Goal: Task Accomplishment & Management: Manage account settings

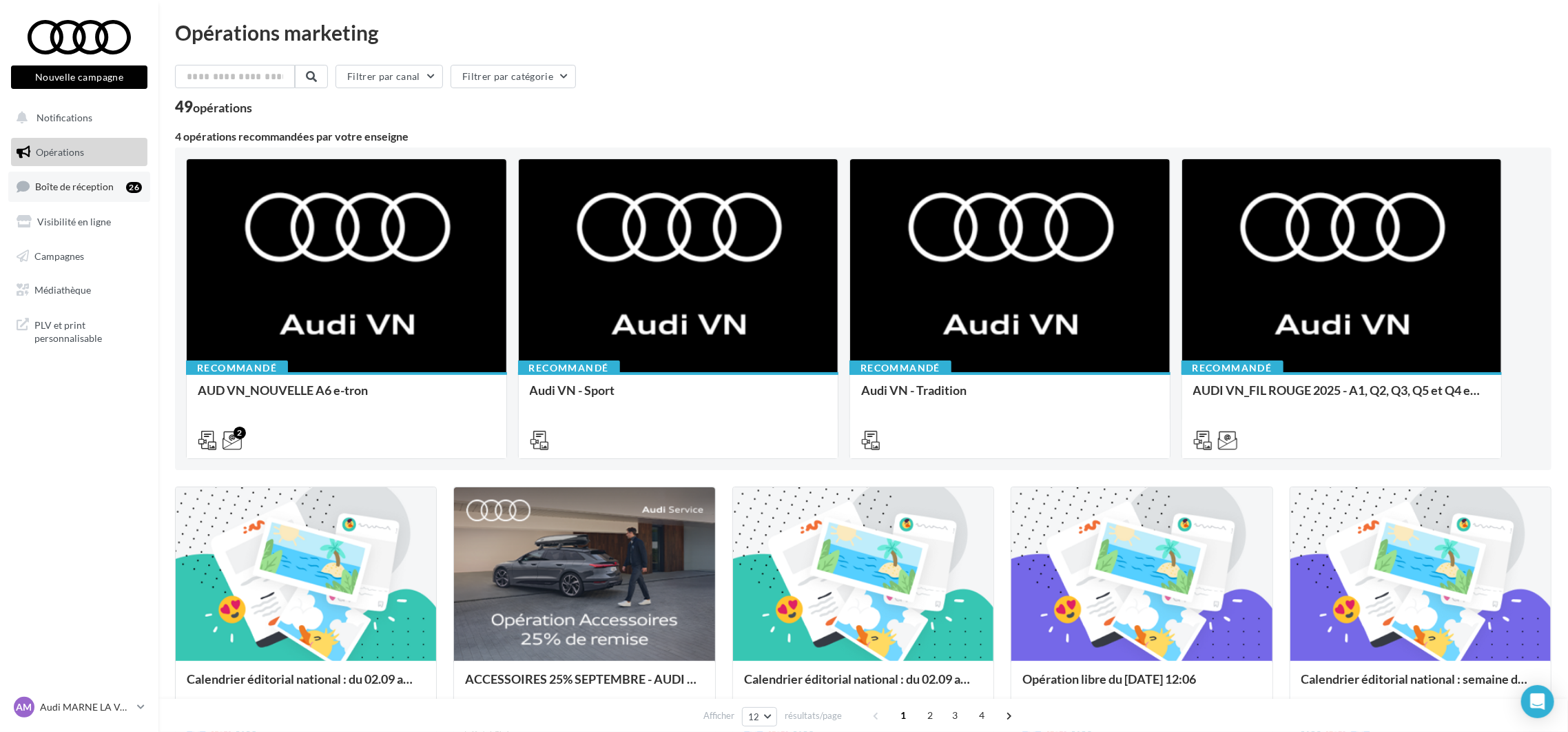
click at [96, 181] on span "Boîte de réception" at bounding box center [74, 186] width 79 height 12
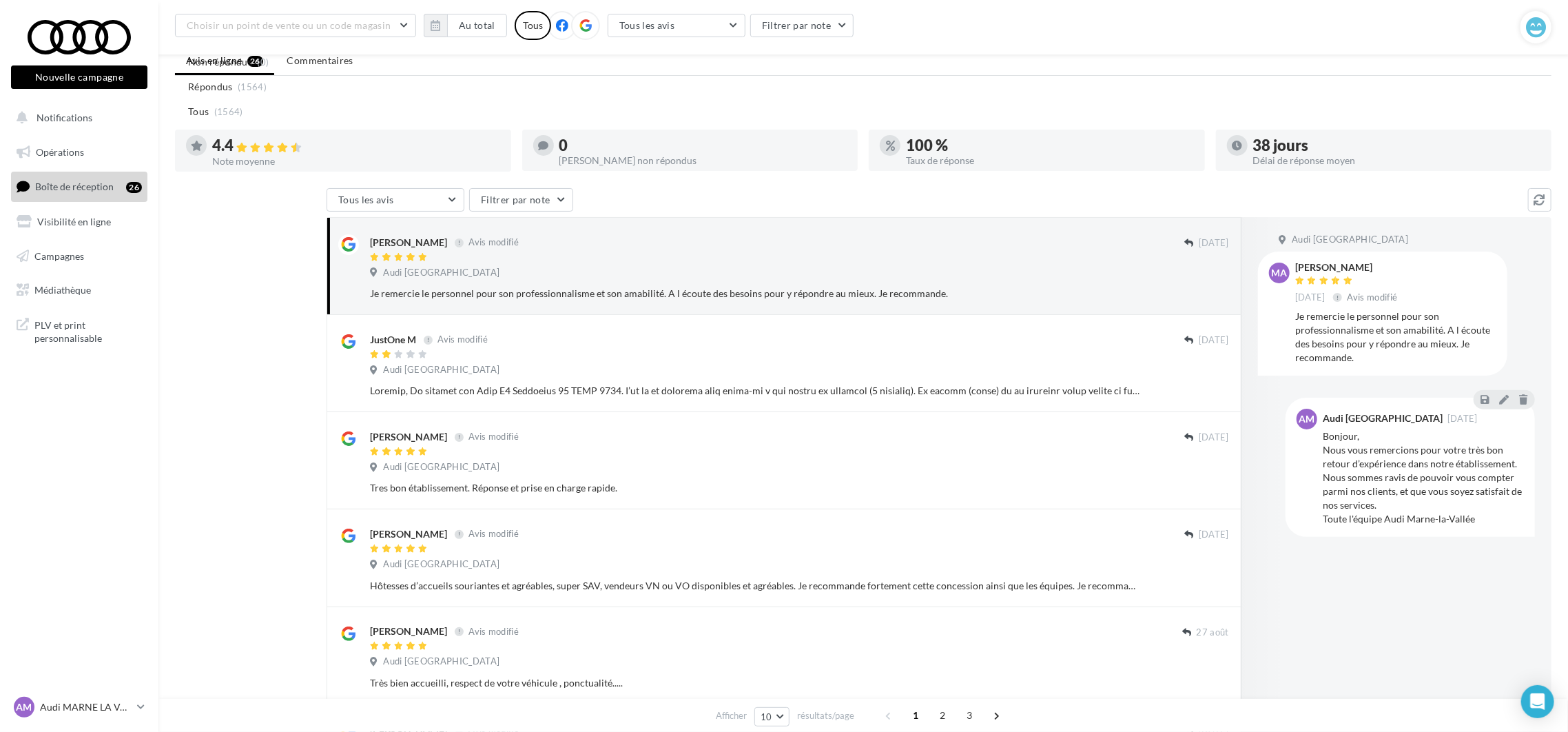
scroll to position [570, 0]
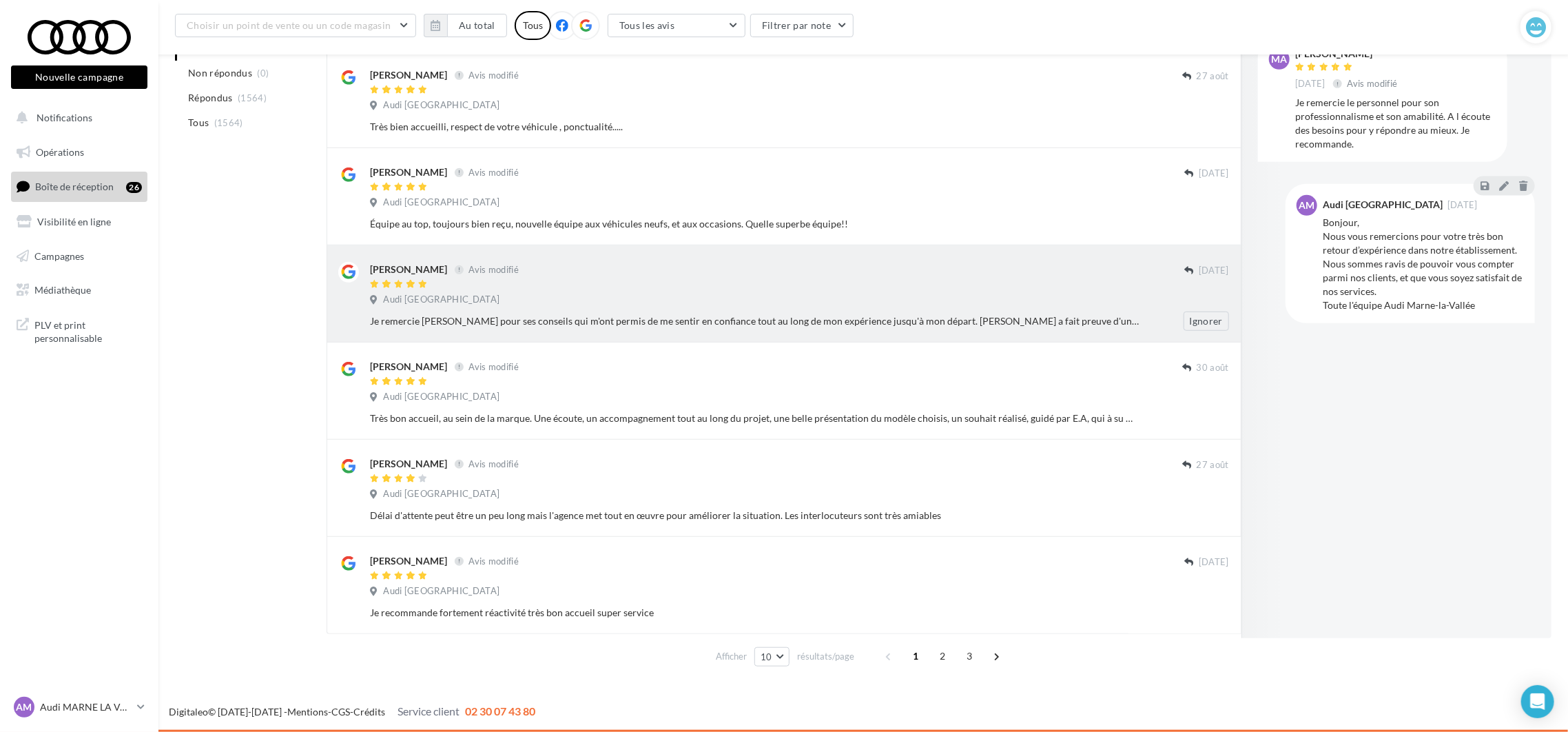
click at [879, 312] on div "Je remercie [PERSON_NAME] pour ses conseils qui m'ont permis de me sentir en co…" at bounding box center [805, 321] width 870 height 19
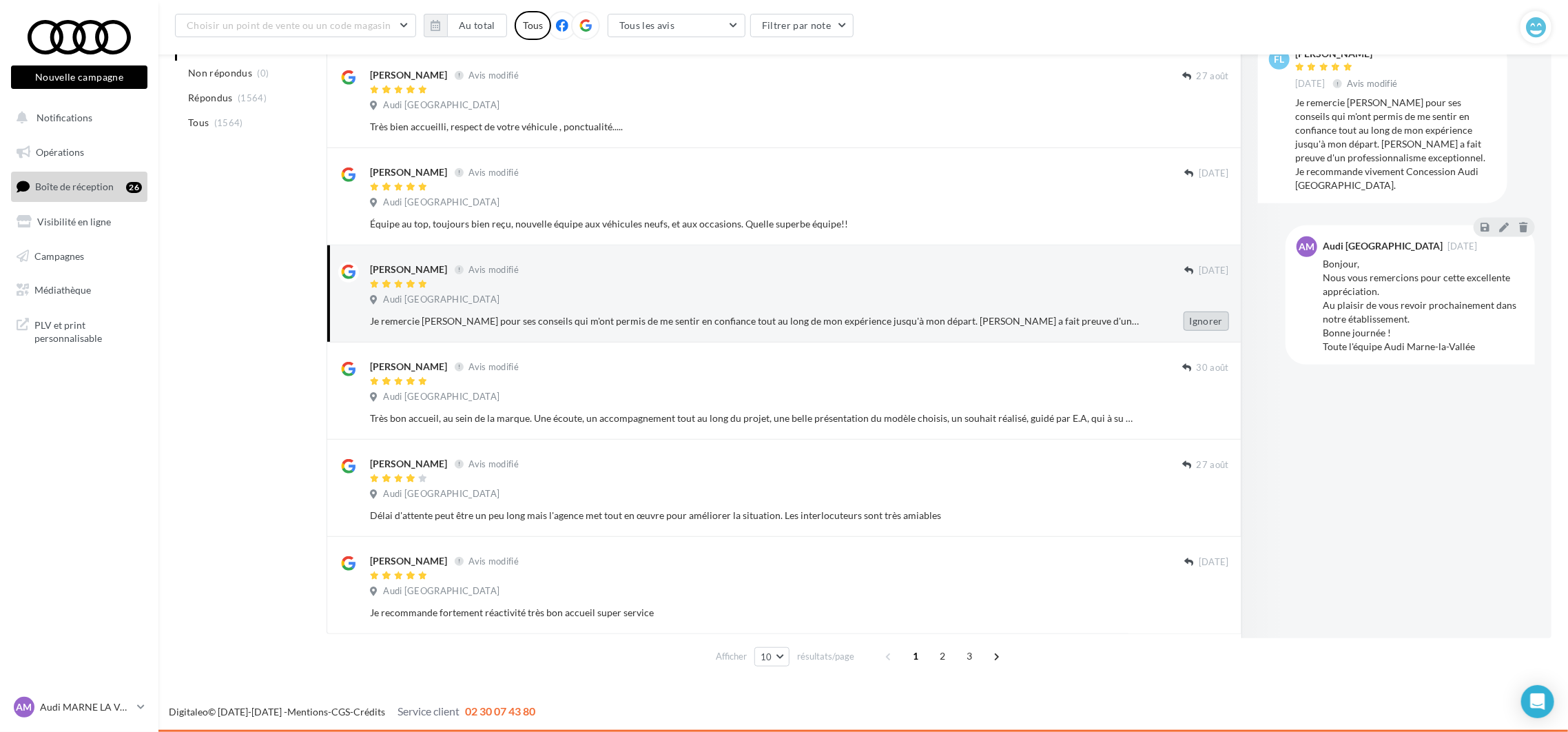
click at [1208, 317] on button "Ignorer" at bounding box center [1206, 321] width 45 height 19
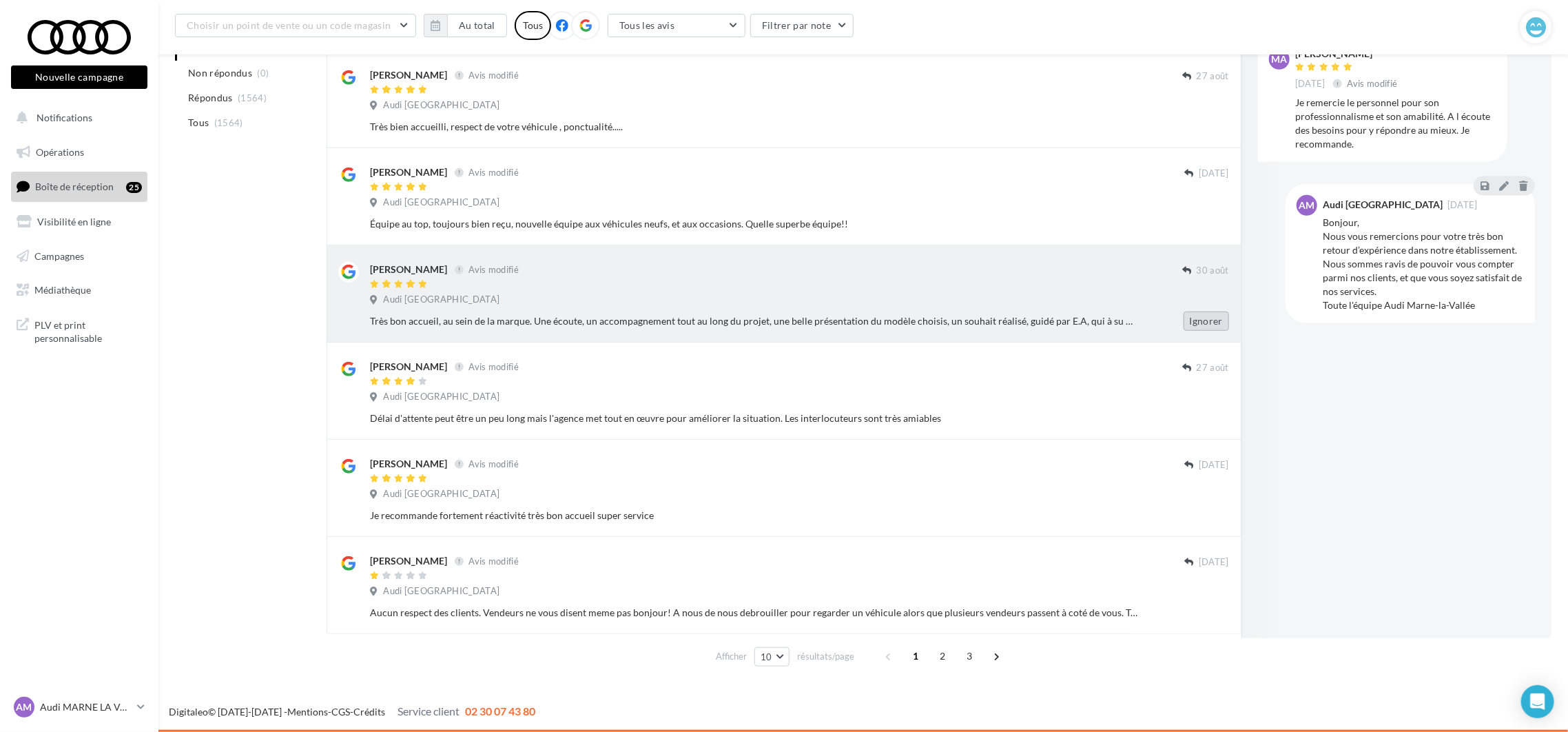
click at [1208, 318] on button "Ignorer" at bounding box center [1206, 321] width 45 height 19
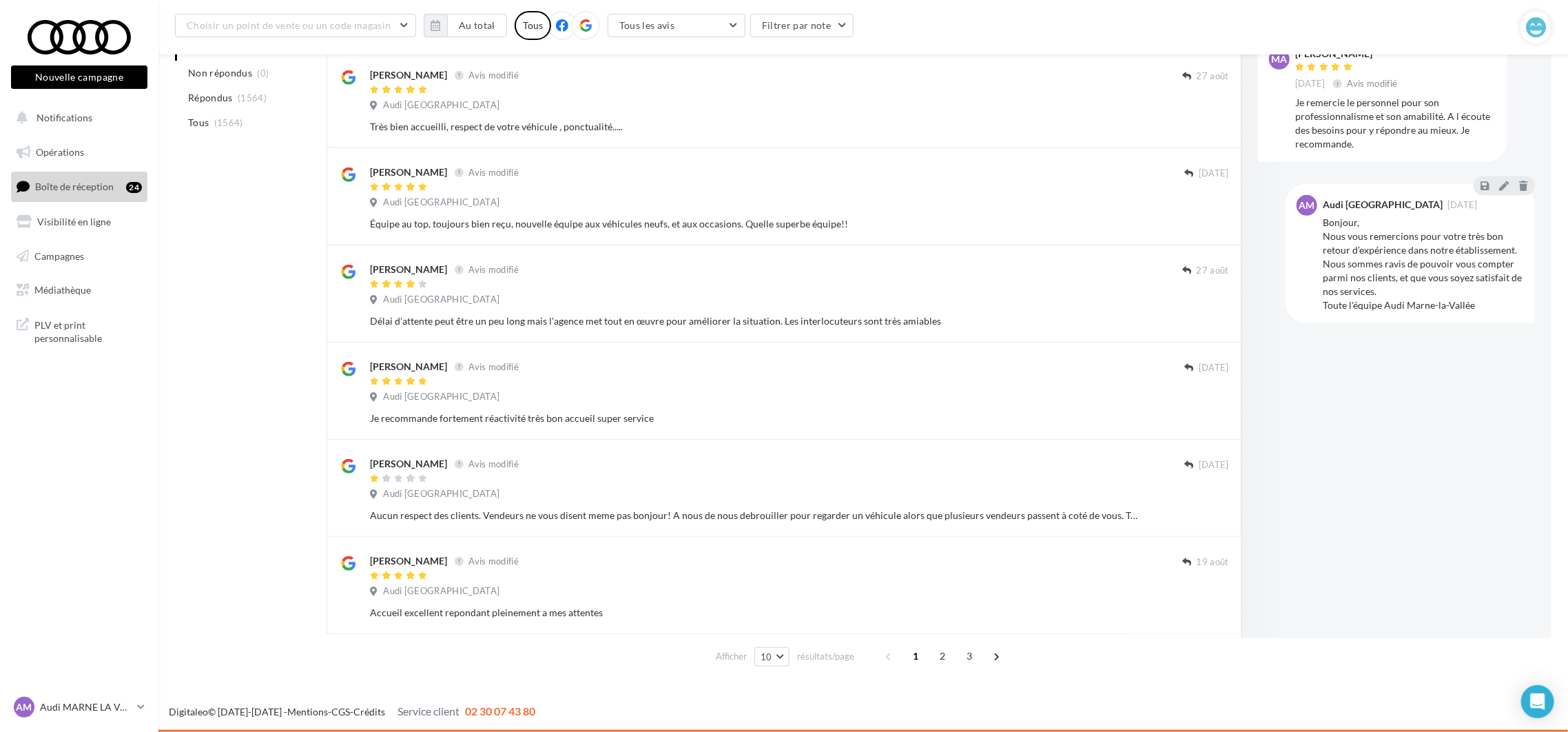
click at [1208, 318] on button "Ignorer" at bounding box center [1206, 321] width 45 height 19
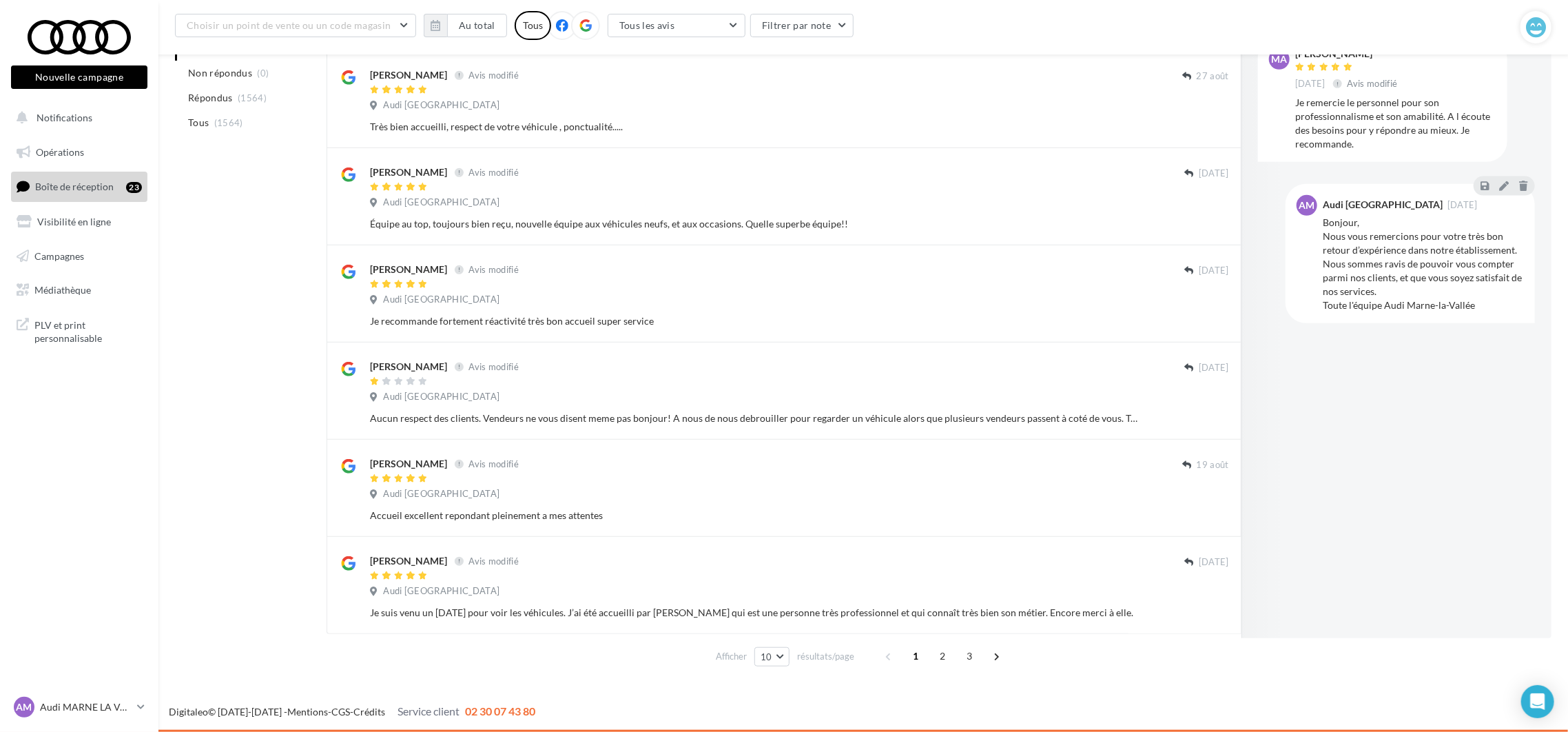
click at [1208, 318] on button "Ignorer" at bounding box center [1206, 321] width 45 height 19
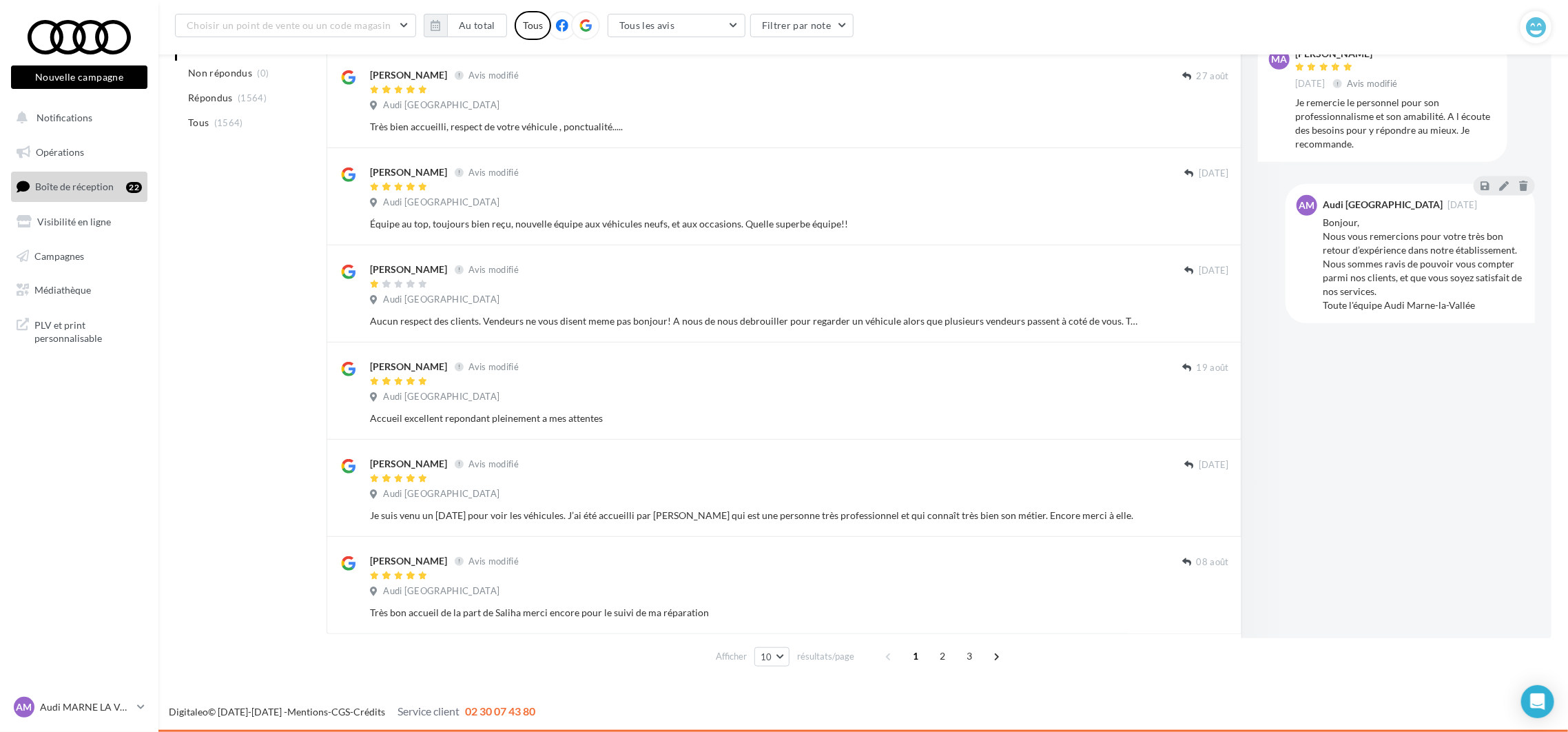
click at [1208, 318] on button "Ignorer" at bounding box center [1206, 321] width 45 height 19
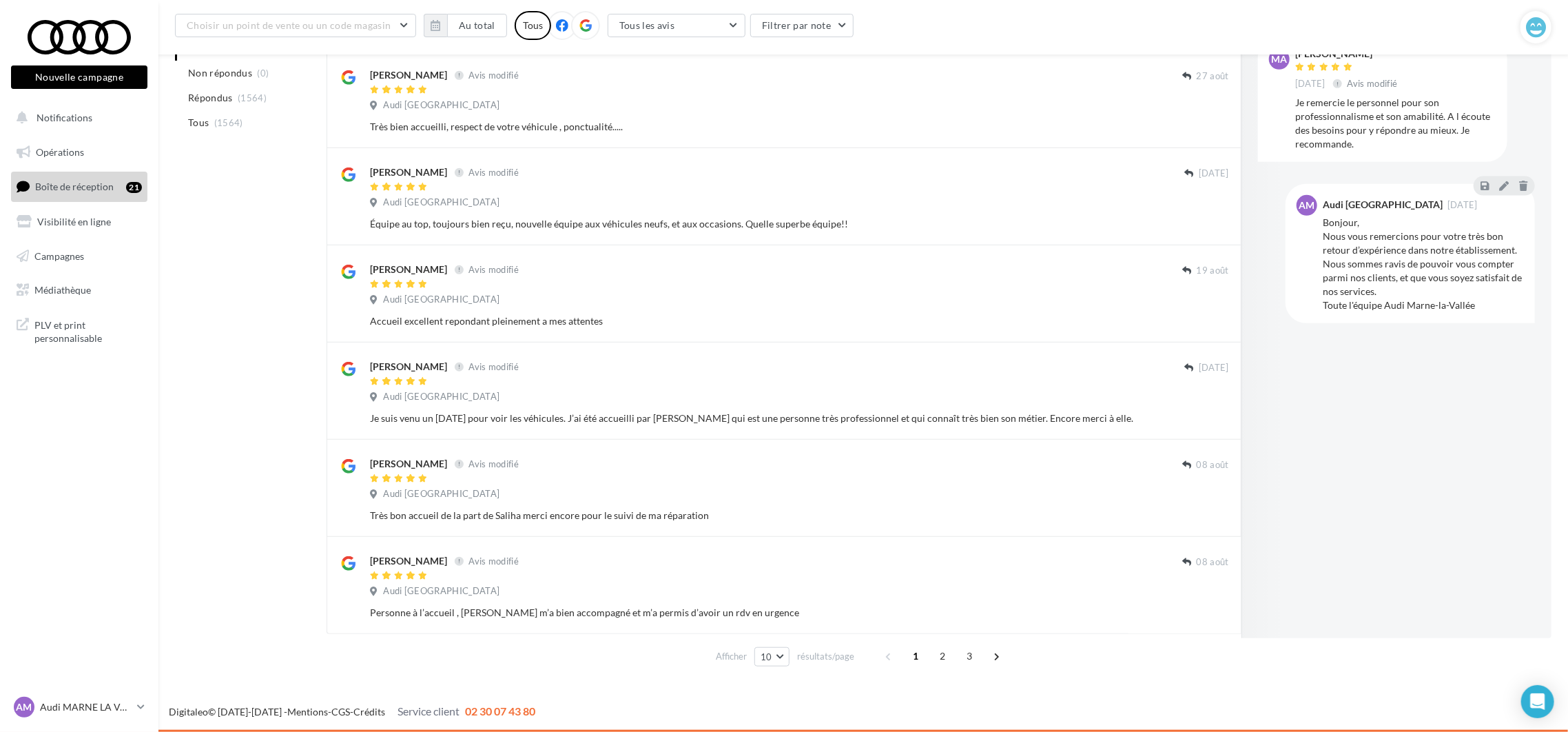
click at [1208, 318] on button "Ignorer" at bounding box center [1206, 321] width 45 height 19
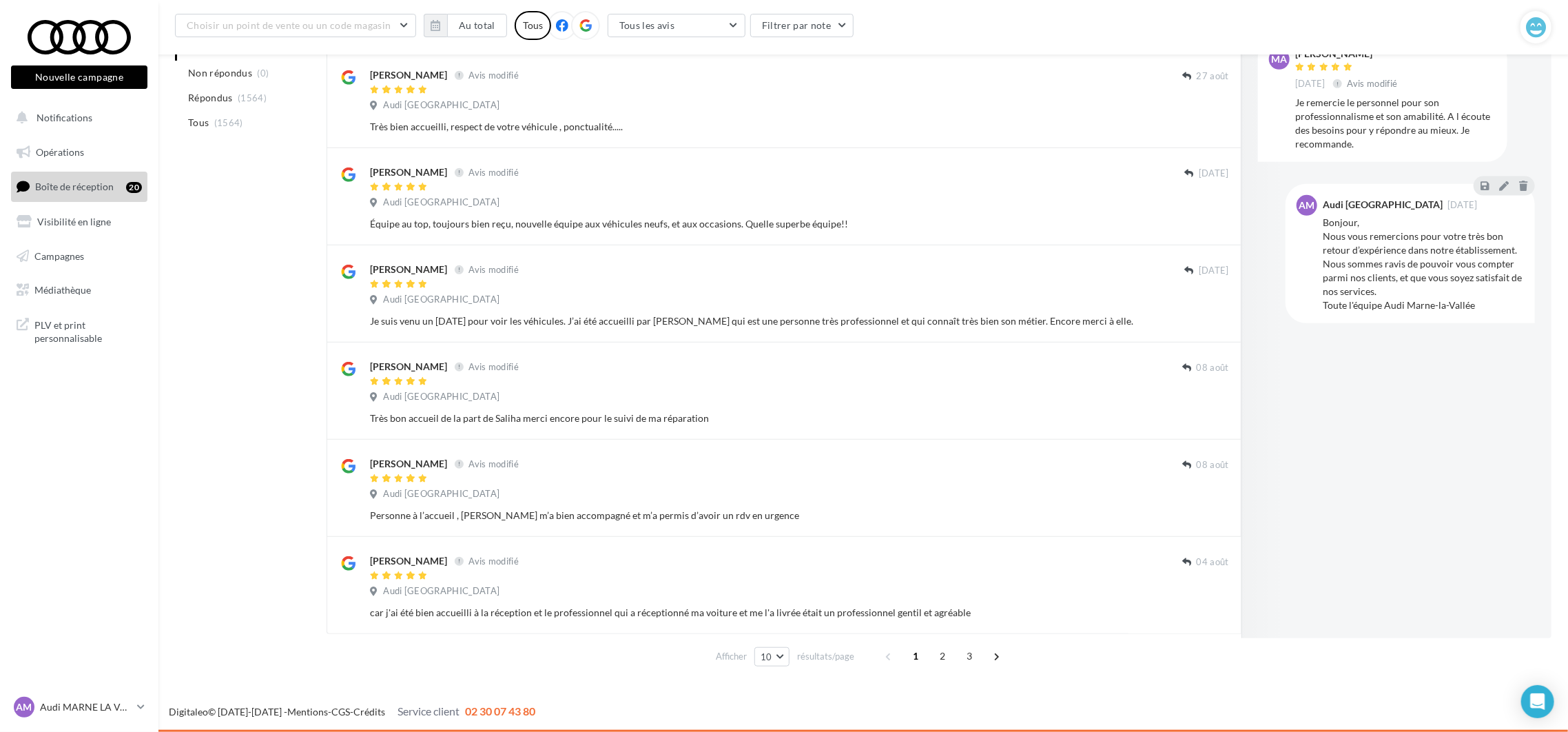
click at [1208, 318] on button "Ignorer" at bounding box center [1206, 321] width 45 height 19
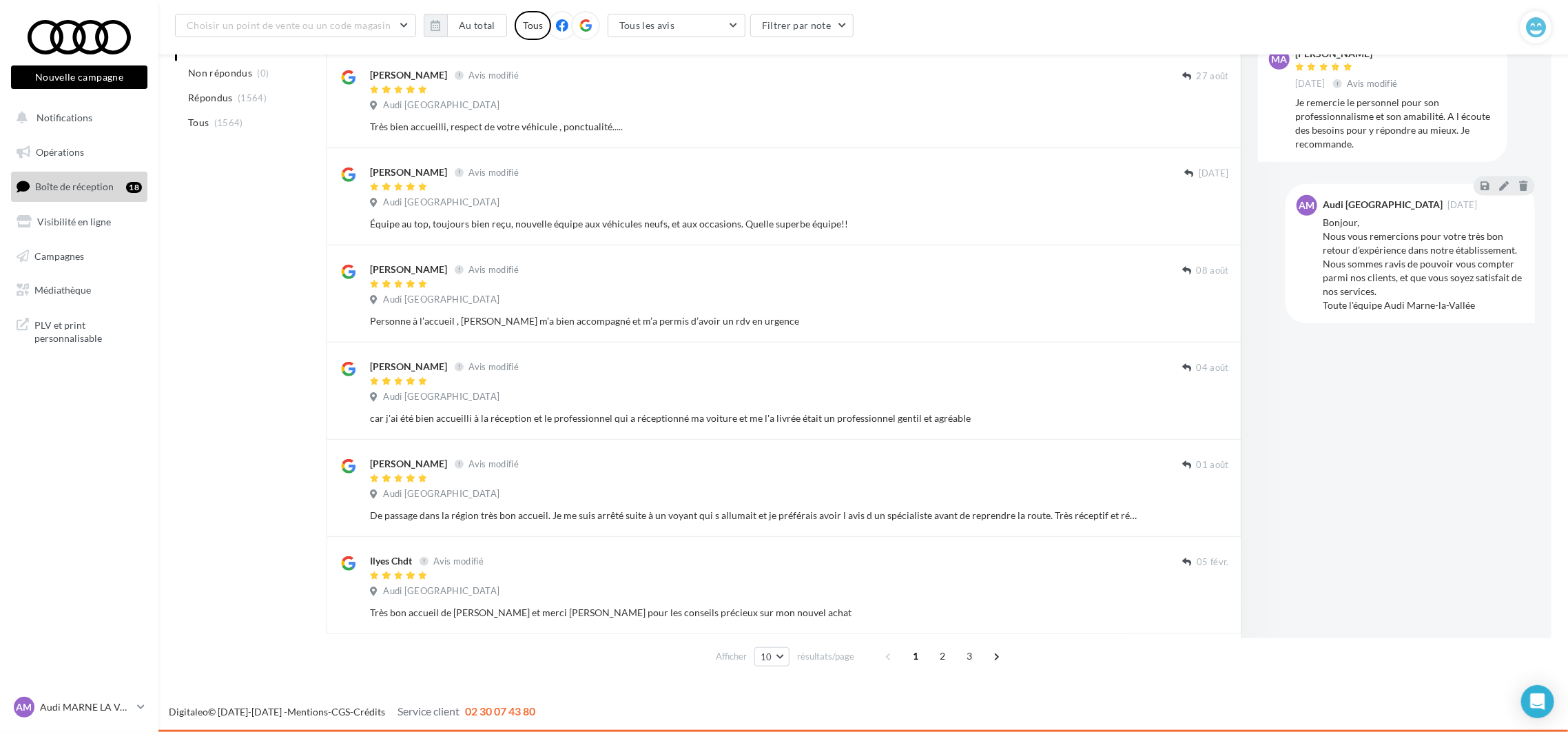
click at [1208, 318] on button "Ignorer" at bounding box center [1206, 321] width 45 height 19
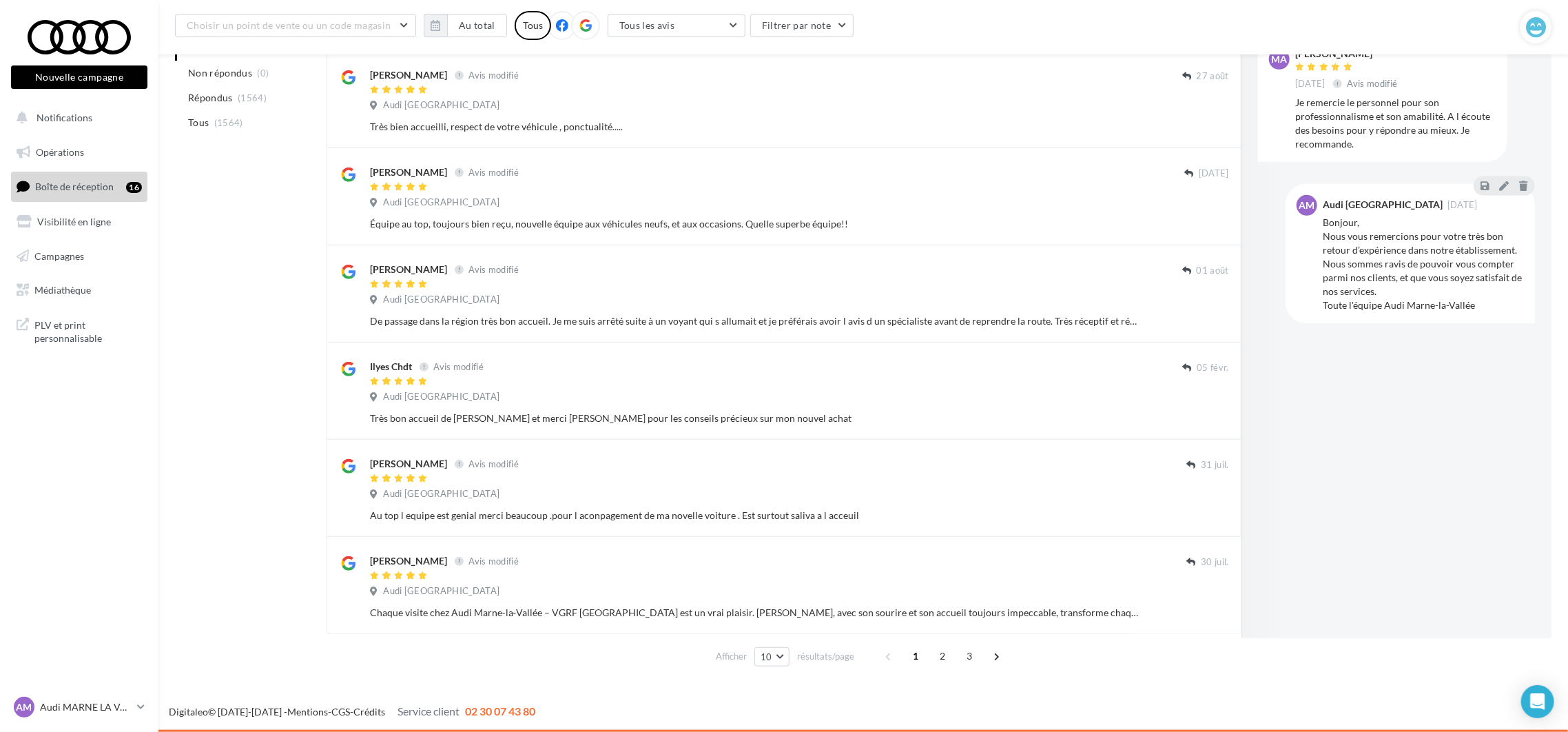
click at [1208, 318] on button "Ignorer" at bounding box center [1206, 321] width 45 height 19
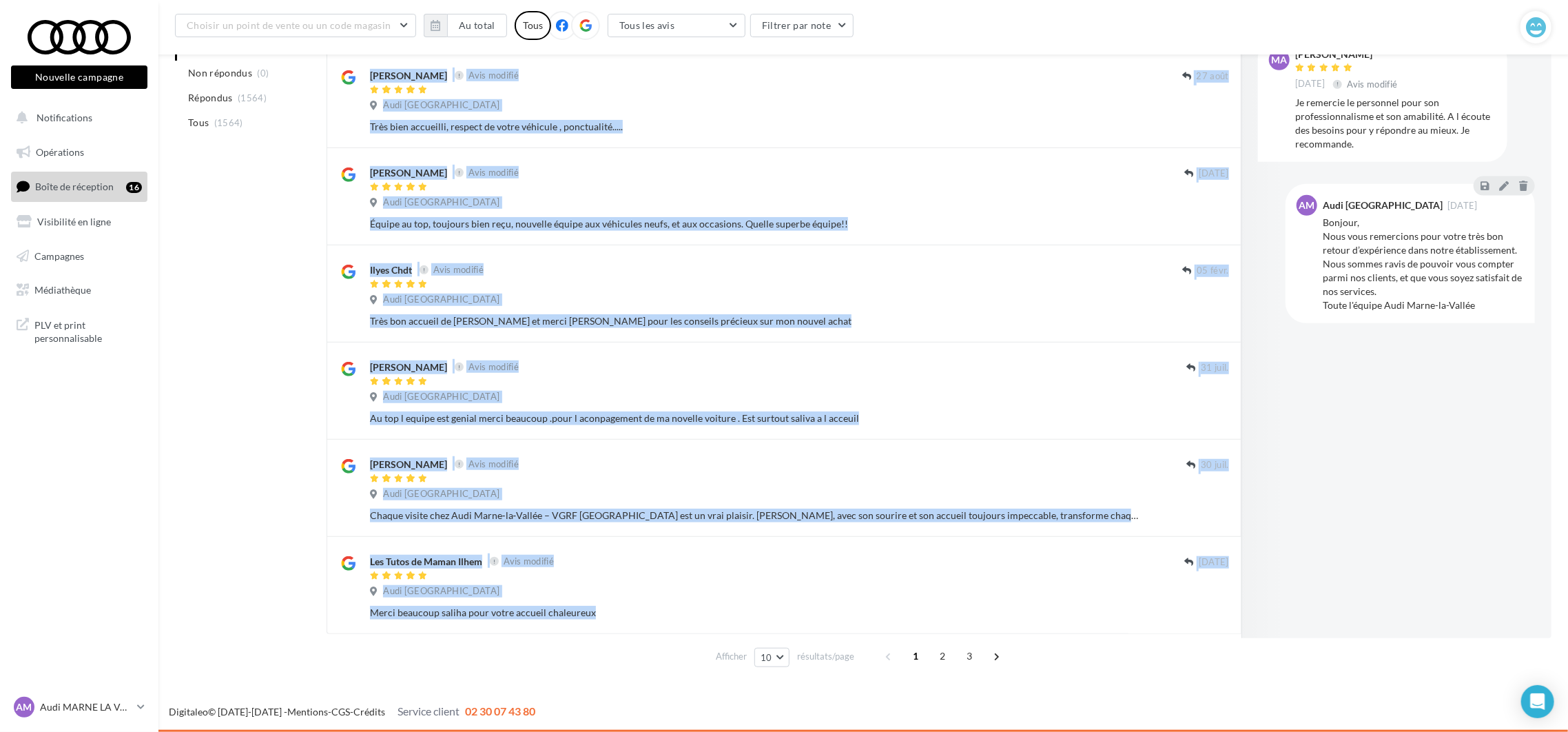
click at [1208, 318] on button "Ignorer" at bounding box center [1206, 321] width 45 height 19
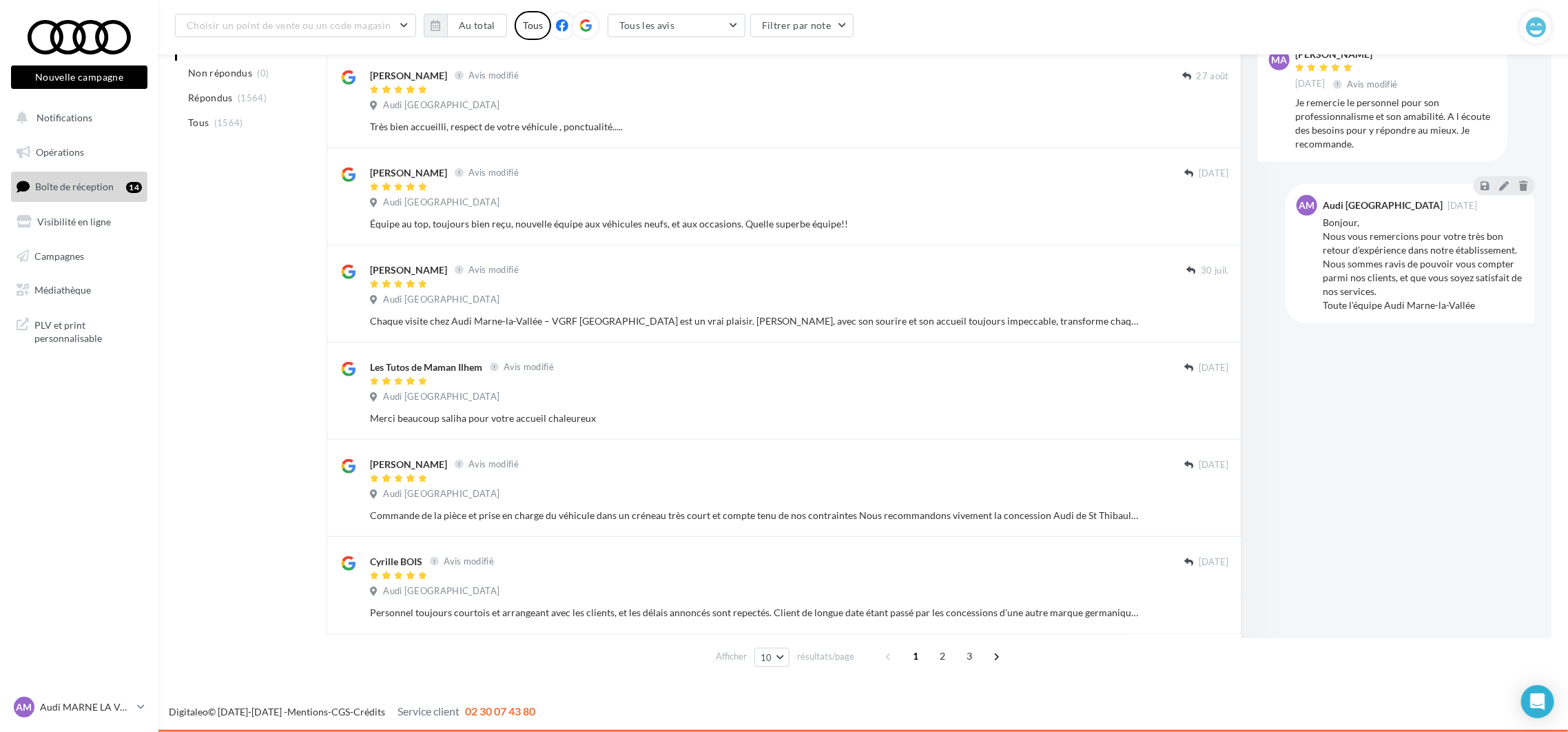
click at [1208, 318] on button "Ignorer" at bounding box center [1206, 321] width 45 height 19
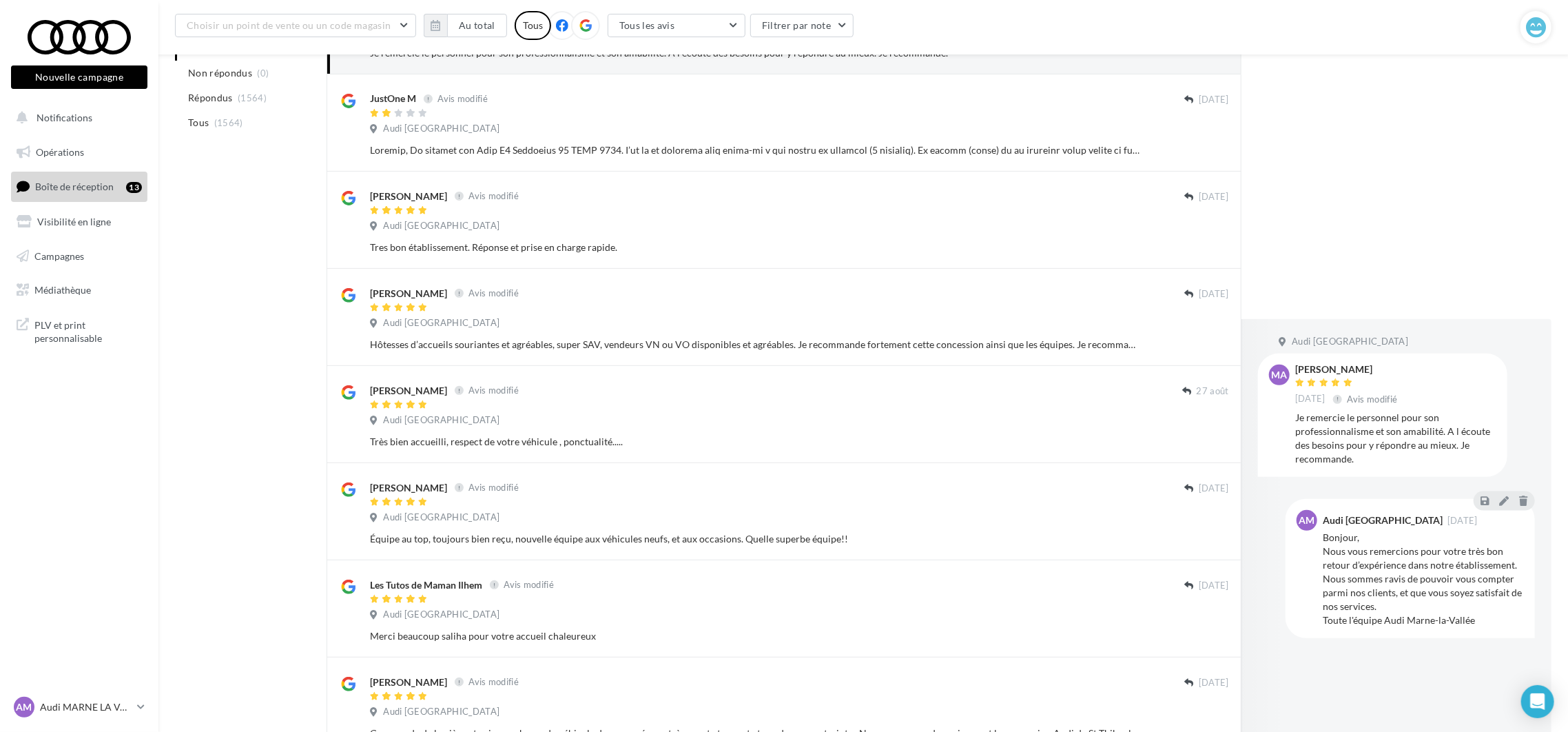
click at [1208, 627] on button "Ignorer" at bounding box center [1206, 636] width 45 height 19
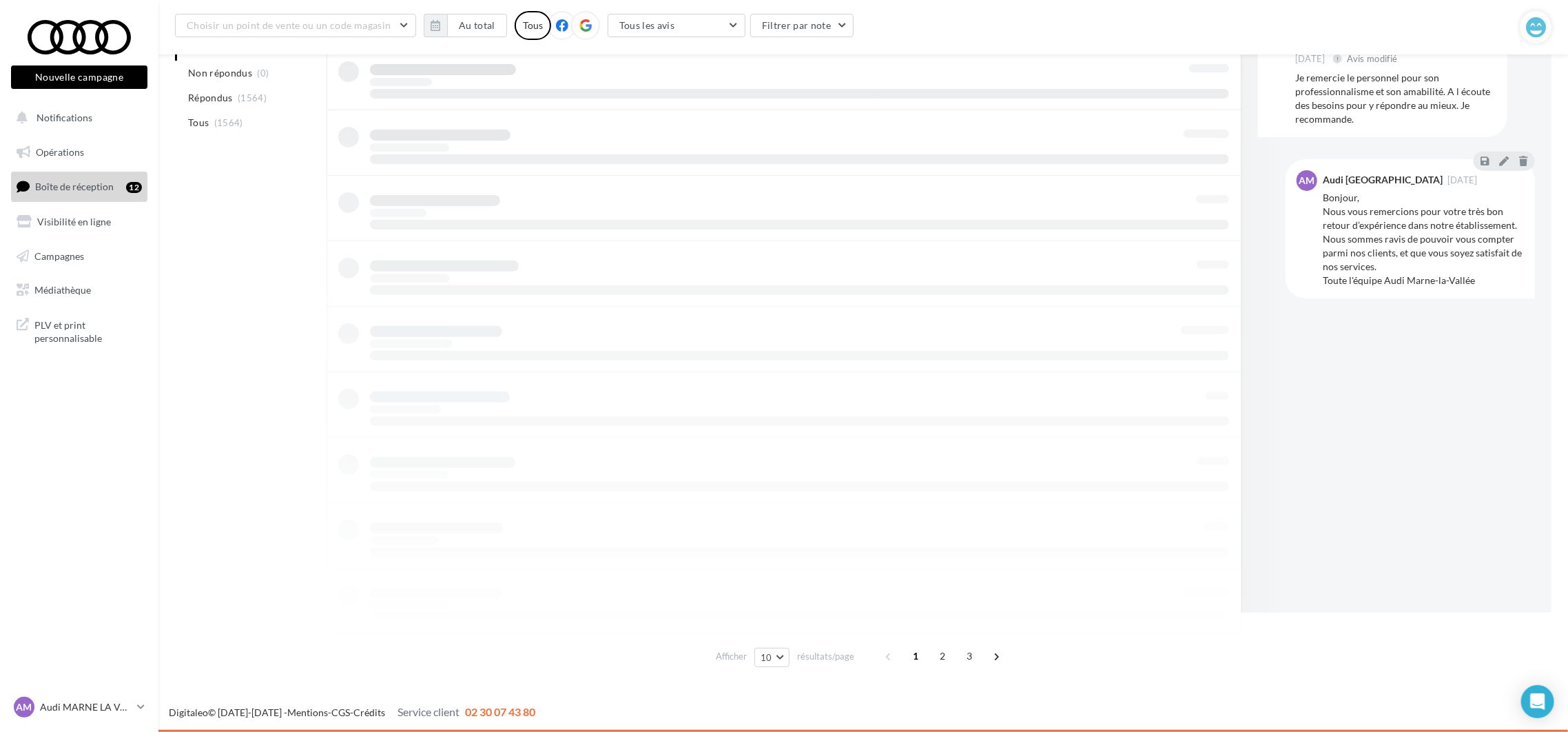
click at [1208, 318] on div at bounding box center [784, 306] width 915 height 655
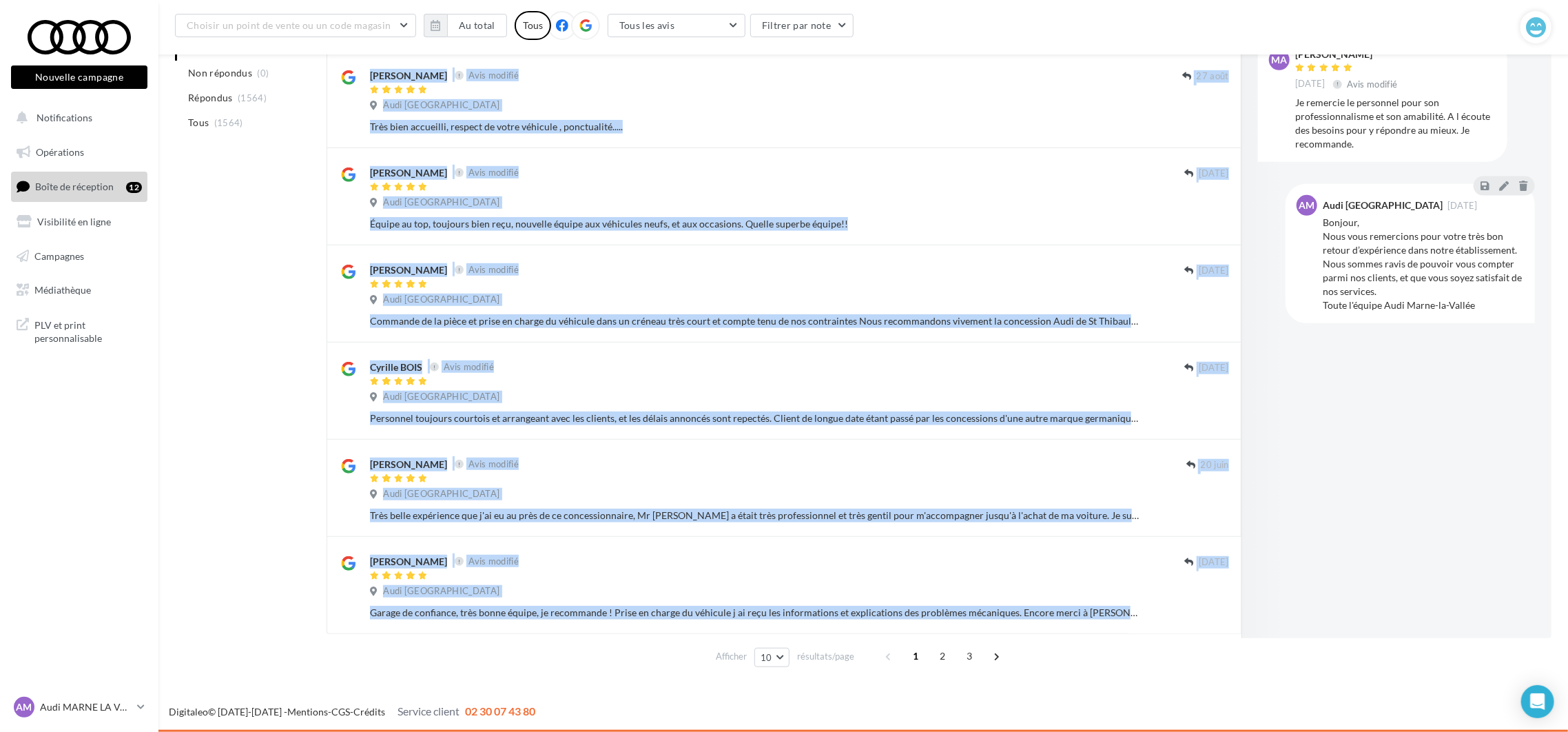
click at [1208, 318] on button "Ignorer" at bounding box center [1206, 321] width 45 height 19
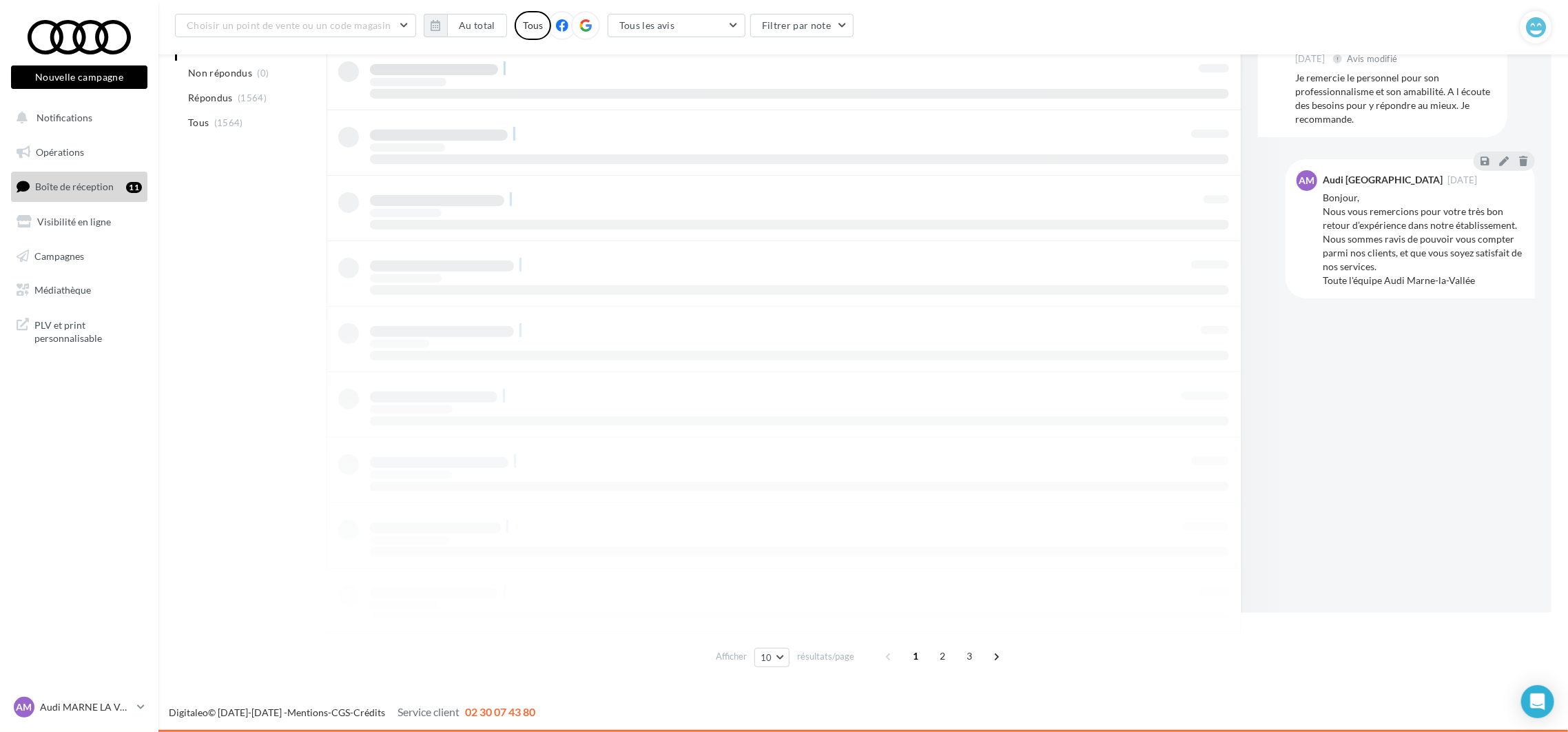
click at [1208, 318] on div at bounding box center [784, 306] width 915 height 655
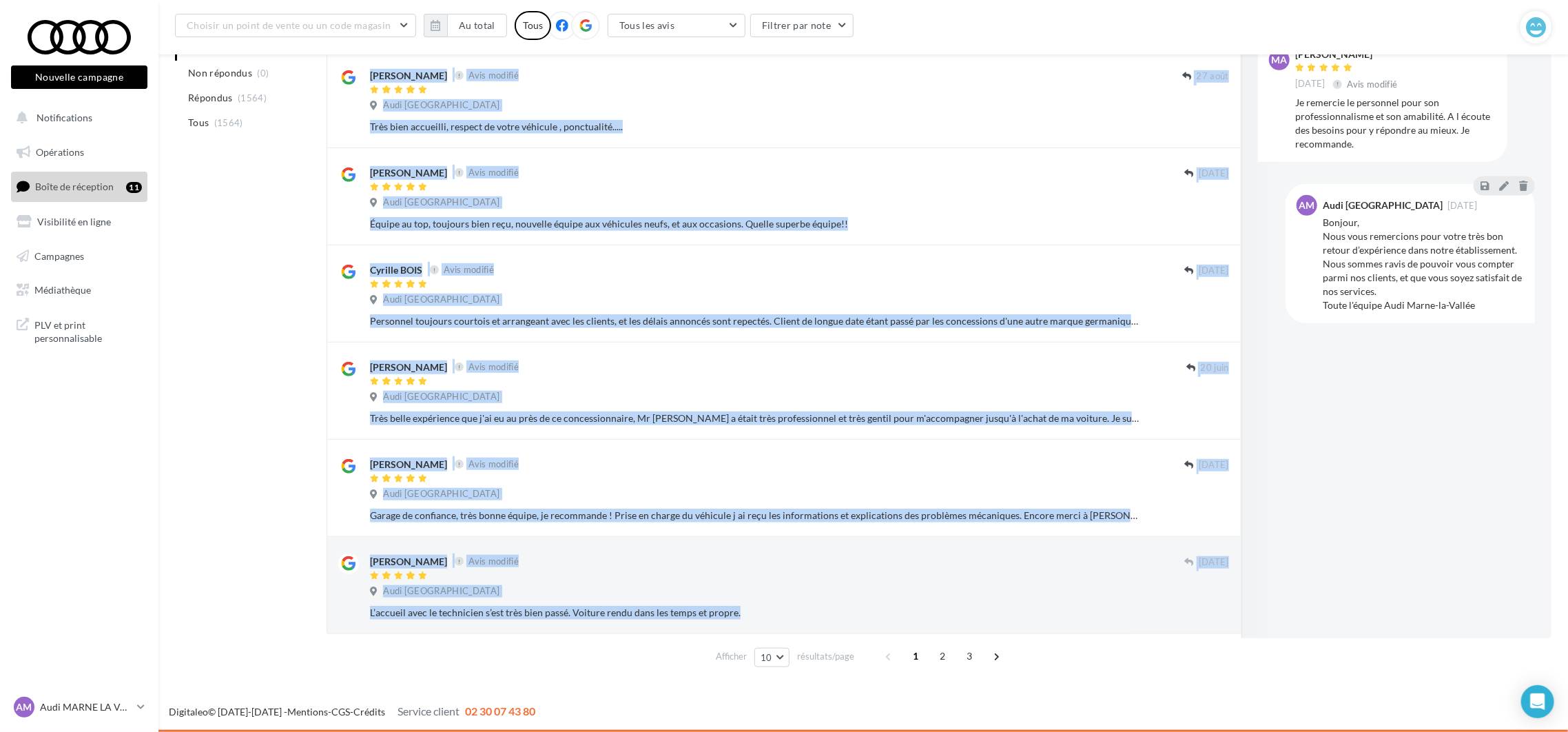
click at [1208, 318] on button "Ignorer" at bounding box center [1206, 321] width 45 height 19
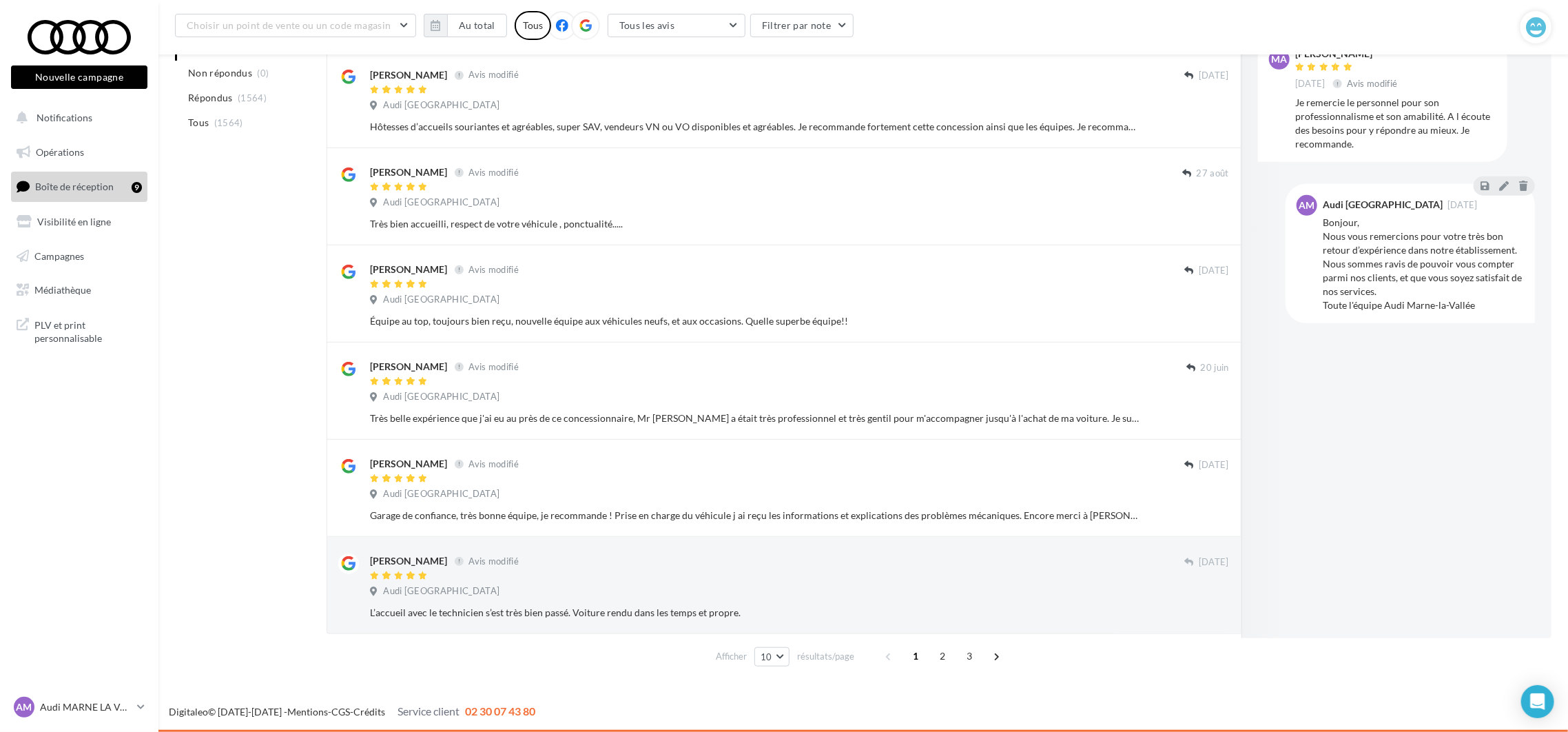
click at [1208, 318] on button "Ignorer" at bounding box center [1206, 321] width 45 height 19
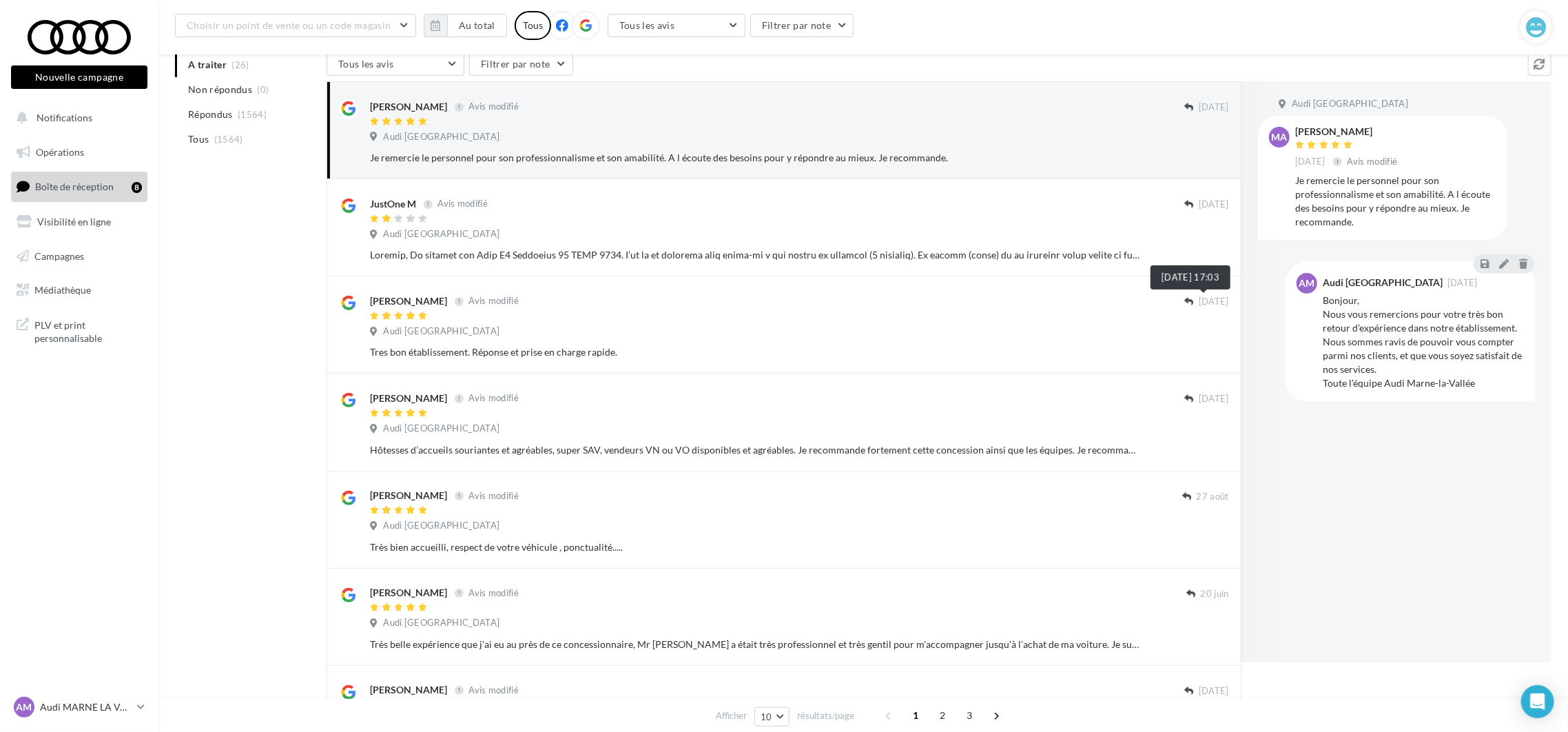
scroll to position [0, 0]
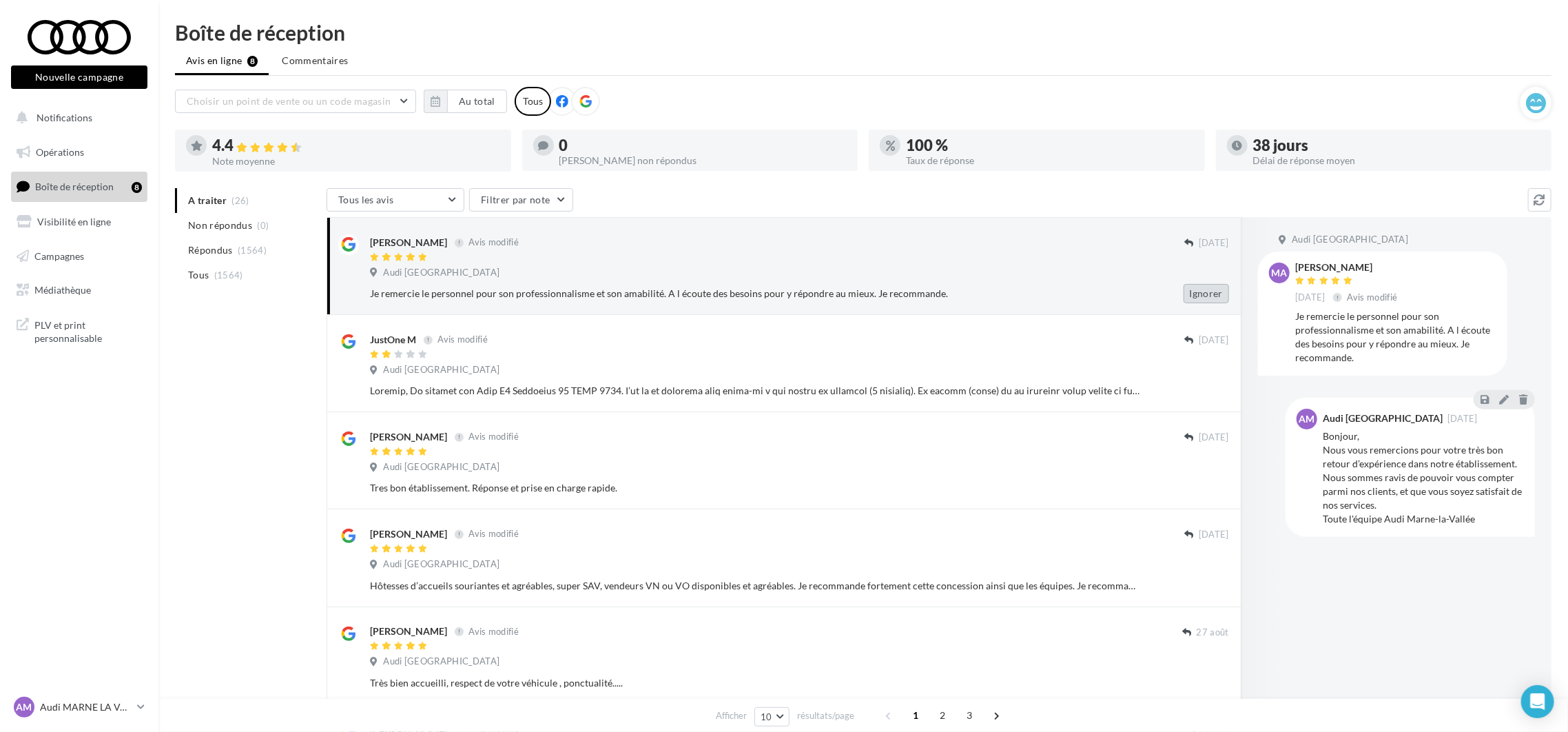
click at [1208, 296] on button "Ignorer" at bounding box center [1206, 294] width 45 height 19
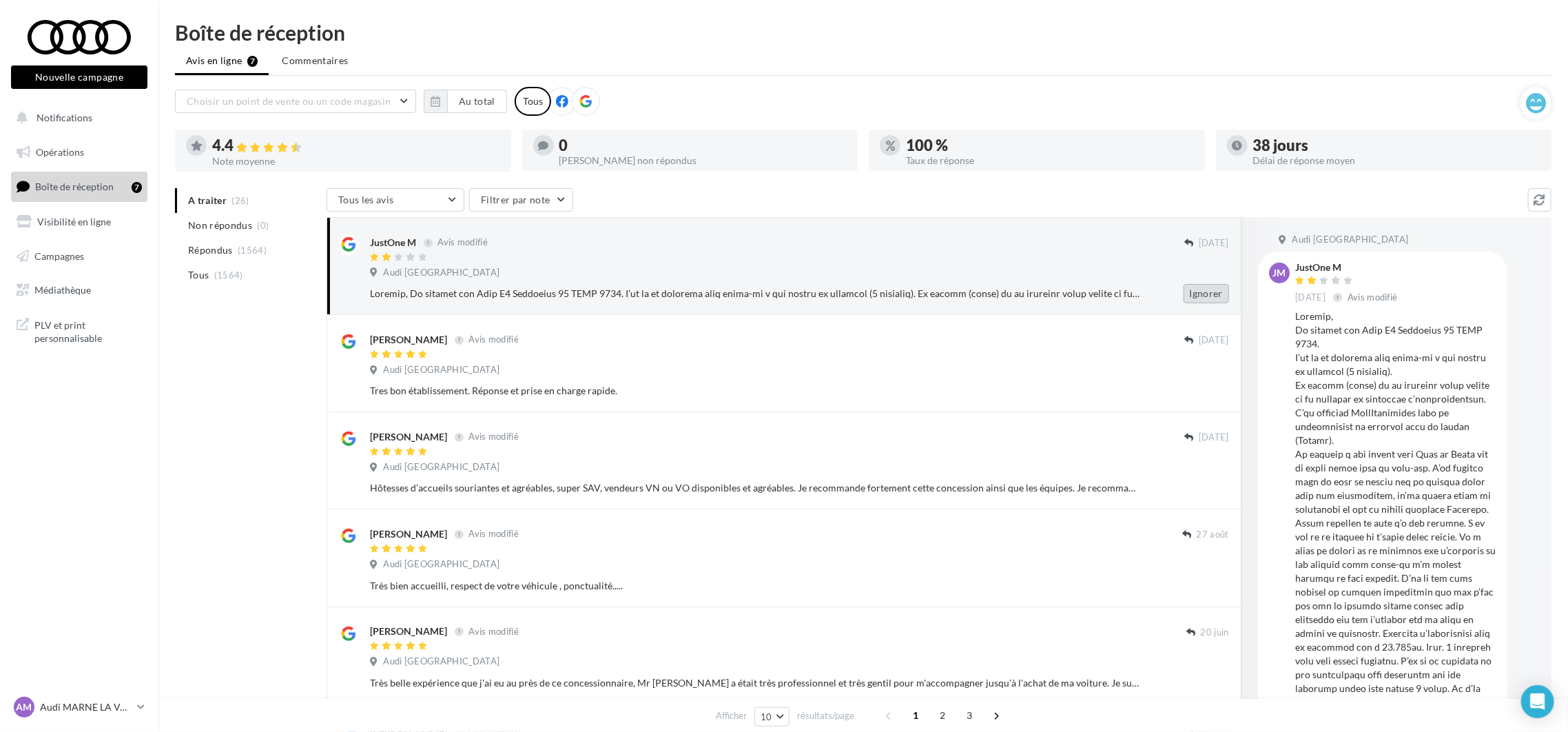
click at [1201, 288] on button "Ignorer" at bounding box center [1206, 294] width 45 height 19
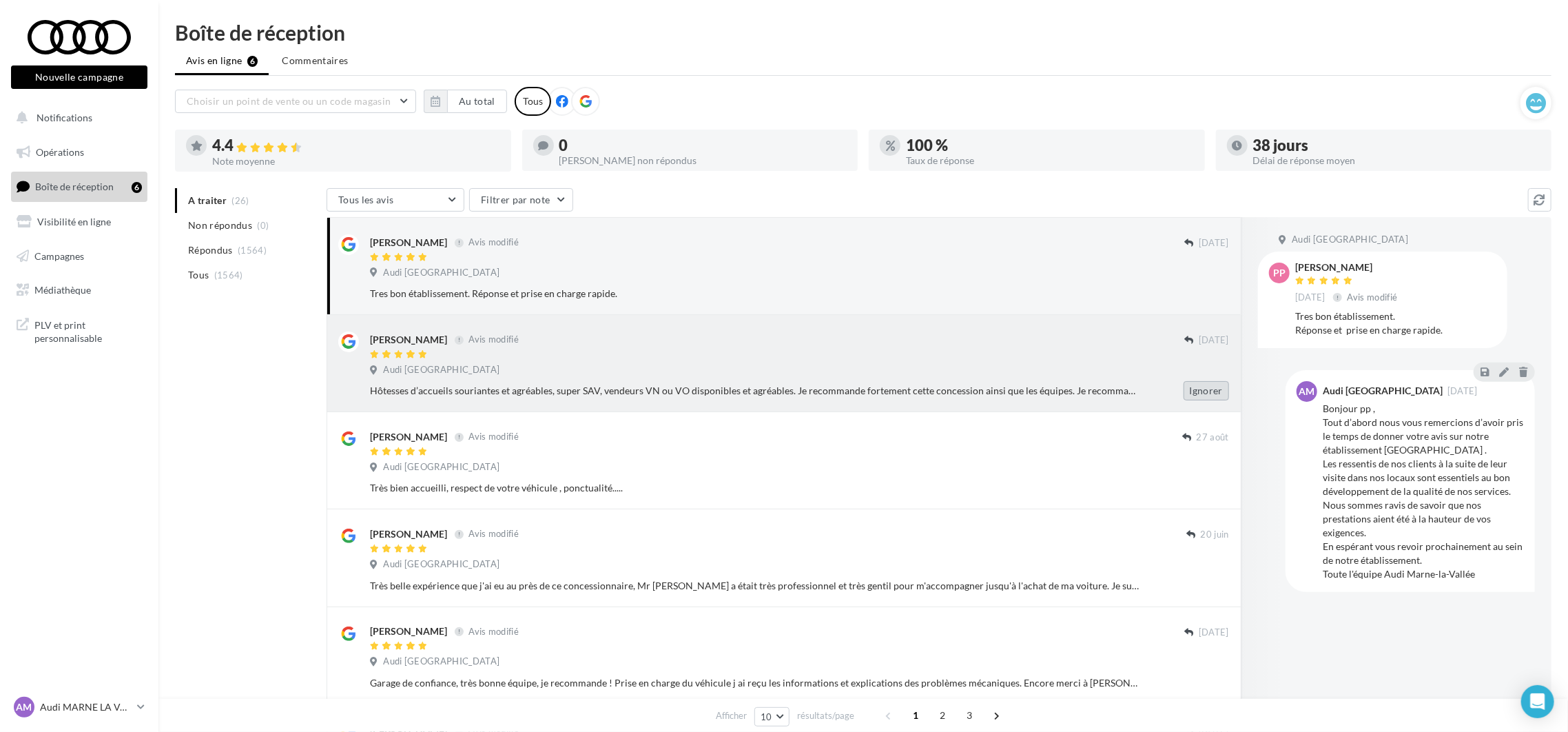
click at [1208, 388] on button "Ignorer" at bounding box center [1206, 391] width 45 height 19
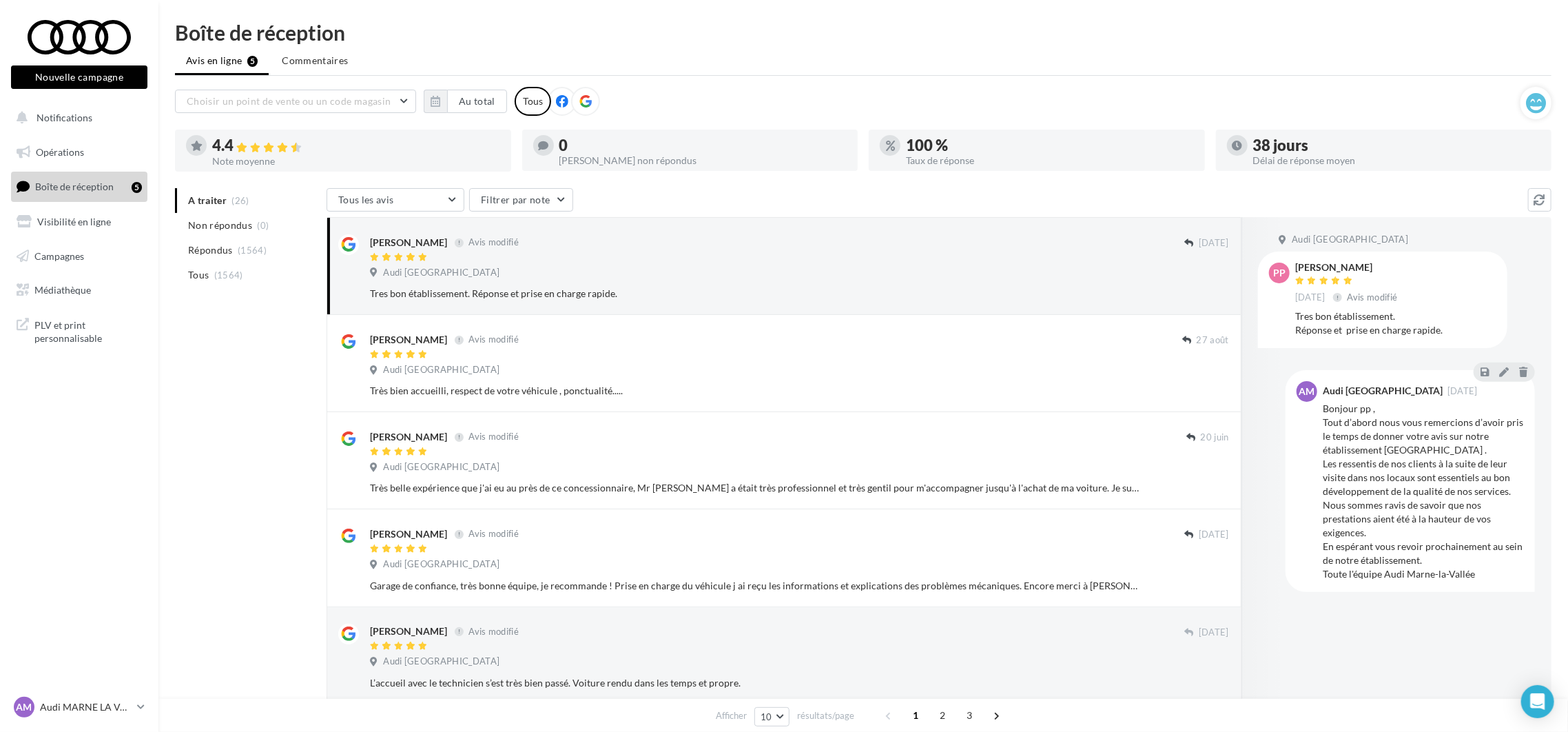
click at [1208, 388] on button "Ignorer" at bounding box center [1206, 391] width 45 height 19
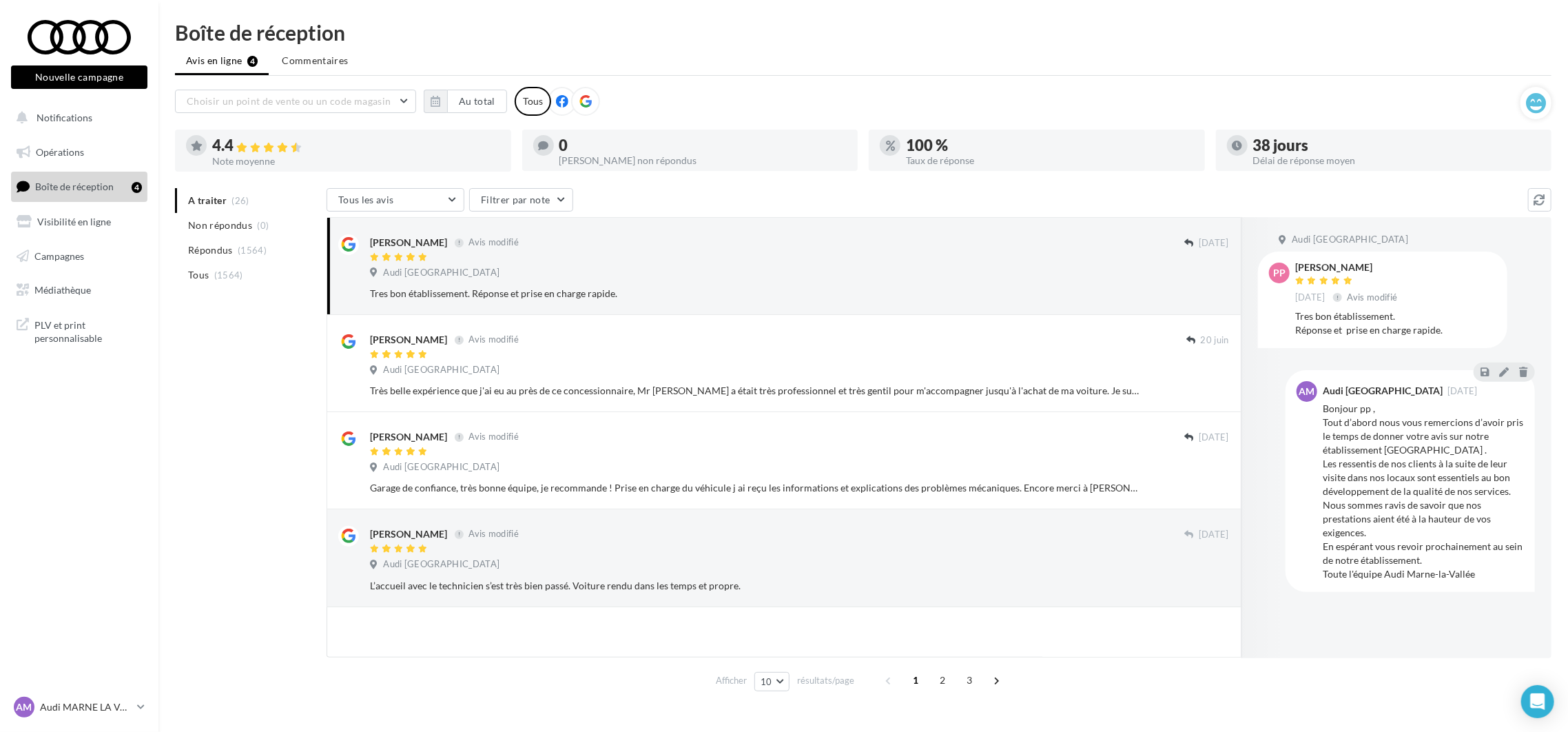
click at [1208, 388] on button "Ignorer" at bounding box center [1206, 391] width 45 height 19
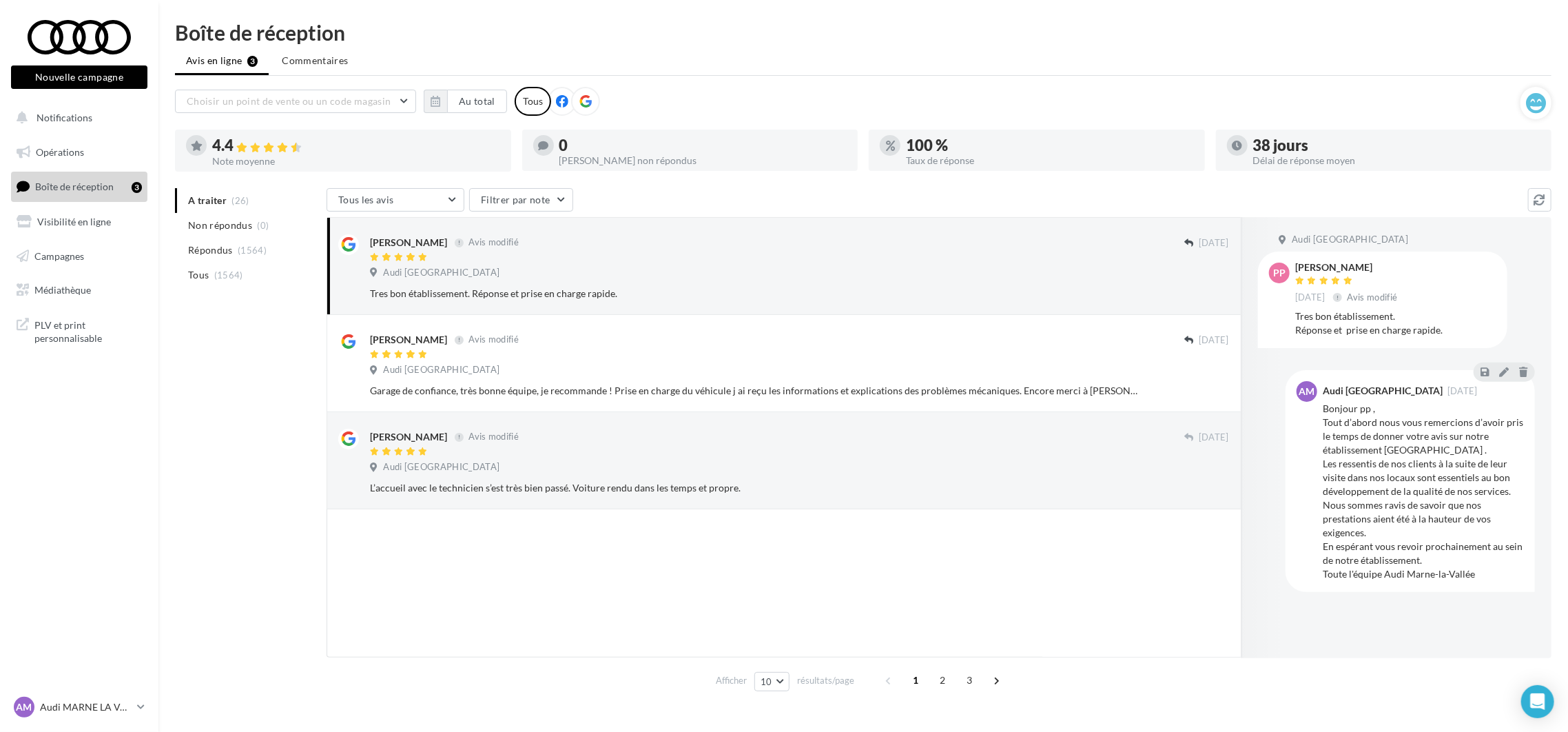
click at [1208, 388] on button "Ignorer" at bounding box center [1206, 391] width 45 height 19
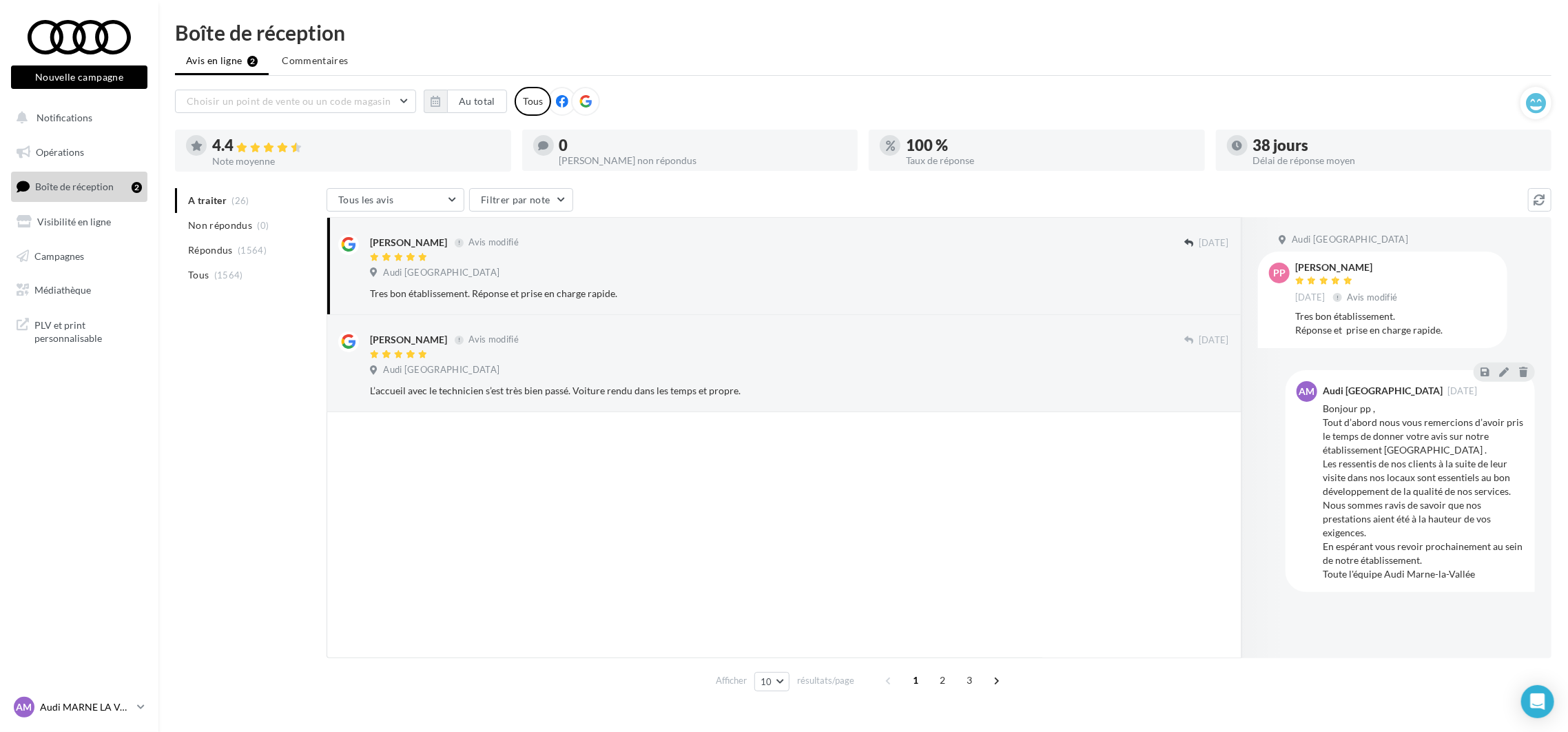
click at [89, 718] on link "AM Audi MARNE LA VALLEE audi-marn-mon" at bounding box center [79, 707] width 136 height 26
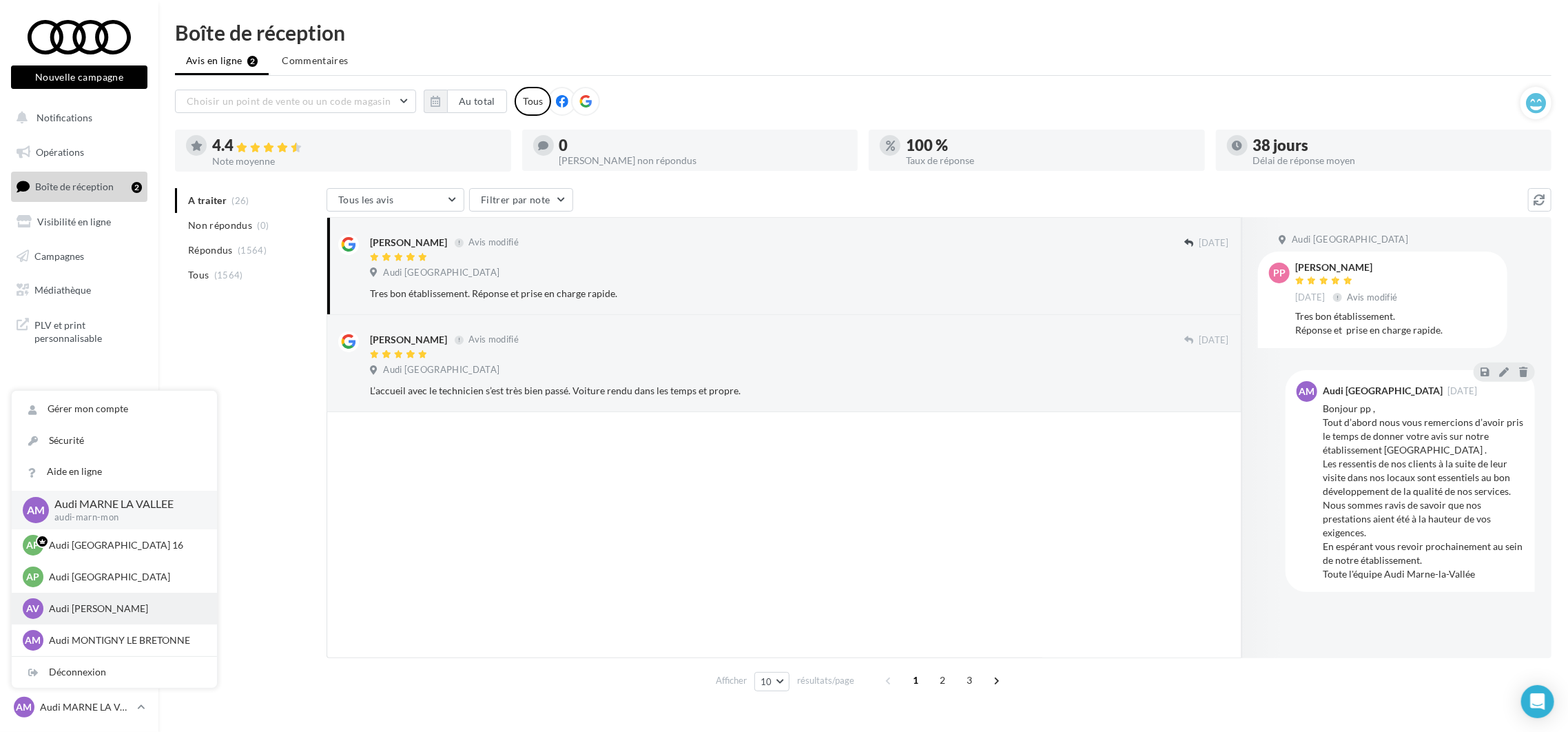
click at [97, 620] on div "AV Audi VELIZY VILLACOUBLAY audi-veli-mon" at bounding box center [114, 609] width 205 height 32
click at [96, 507] on p "Audi MARNE LA VALLEE" at bounding box center [125, 504] width 141 height 16
click at [468, 102] on button "Au total" at bounding box center [477, 101] width 60 height 23
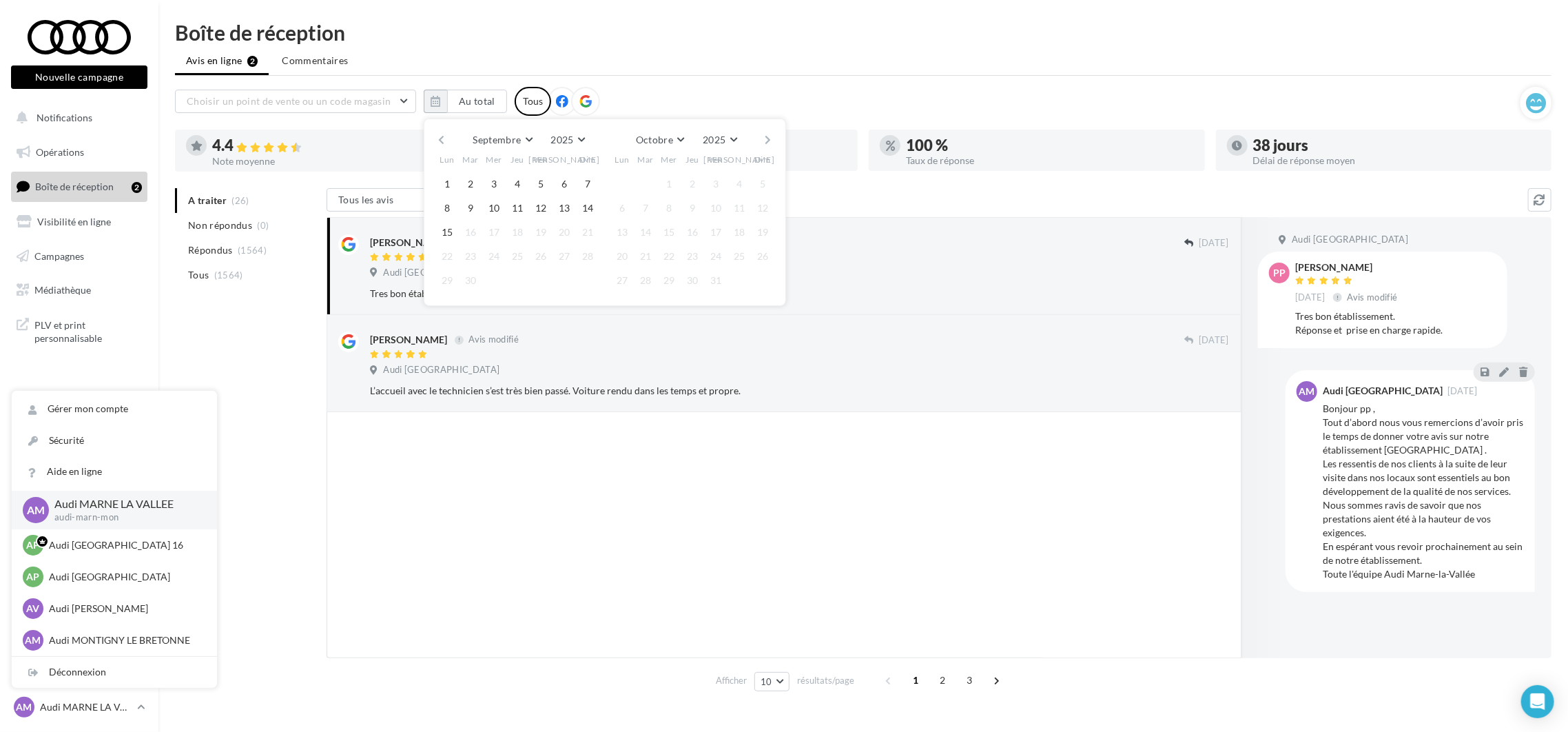
click at [443, 142] on button "button" at bounding box center [441, 140] width 12 height 19
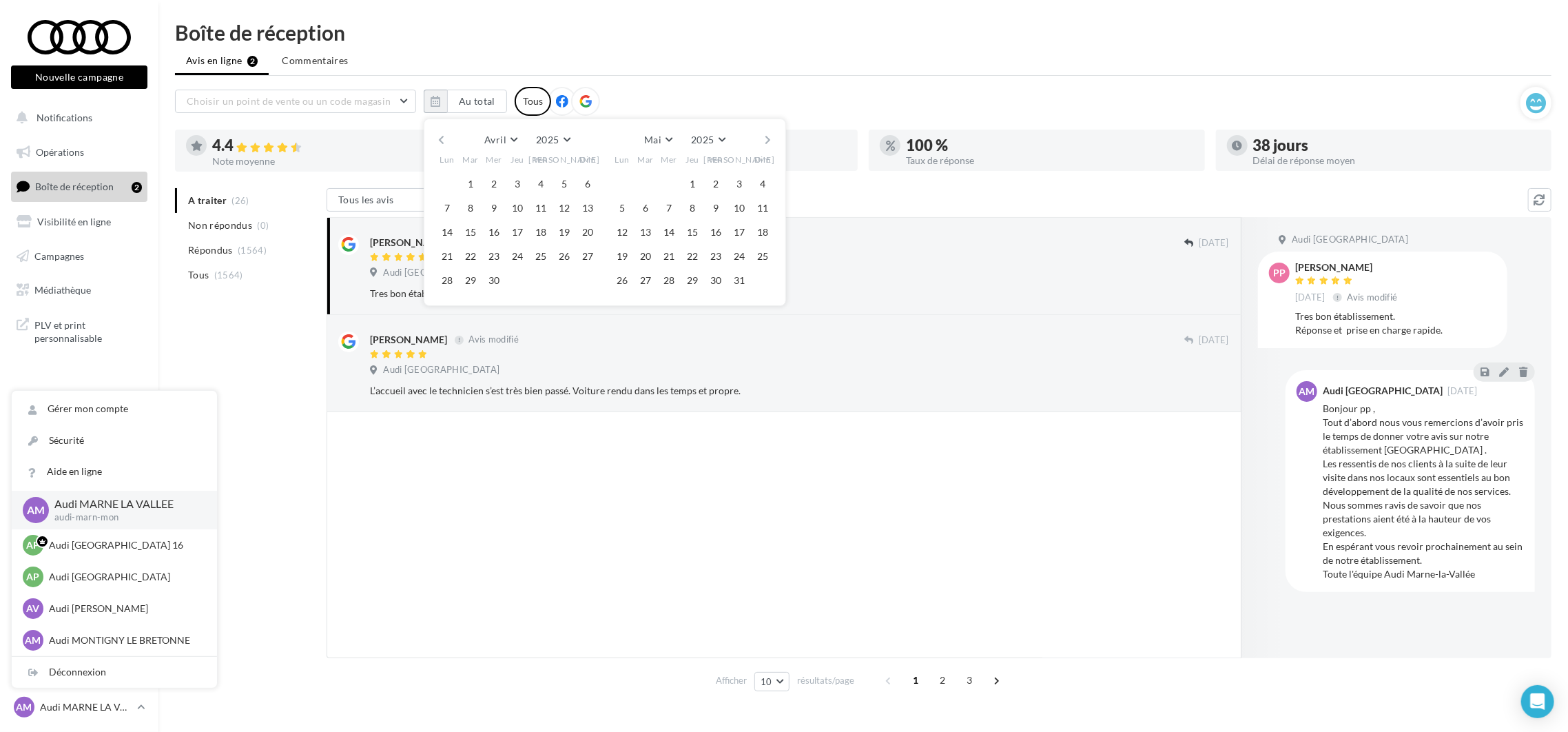
click at [443, 142] on button "button" at bounding box center [441, 140] width 12 height 19
click at [648, 179] on button "1" at bounding box center [646, 184] width 21 height 21
click at [772, 134] on button "button" at bounding box center [768, 140] width 12 height 19
click at [771, 138] on button "button" at bounding box center [768, 140] width 12 height 19
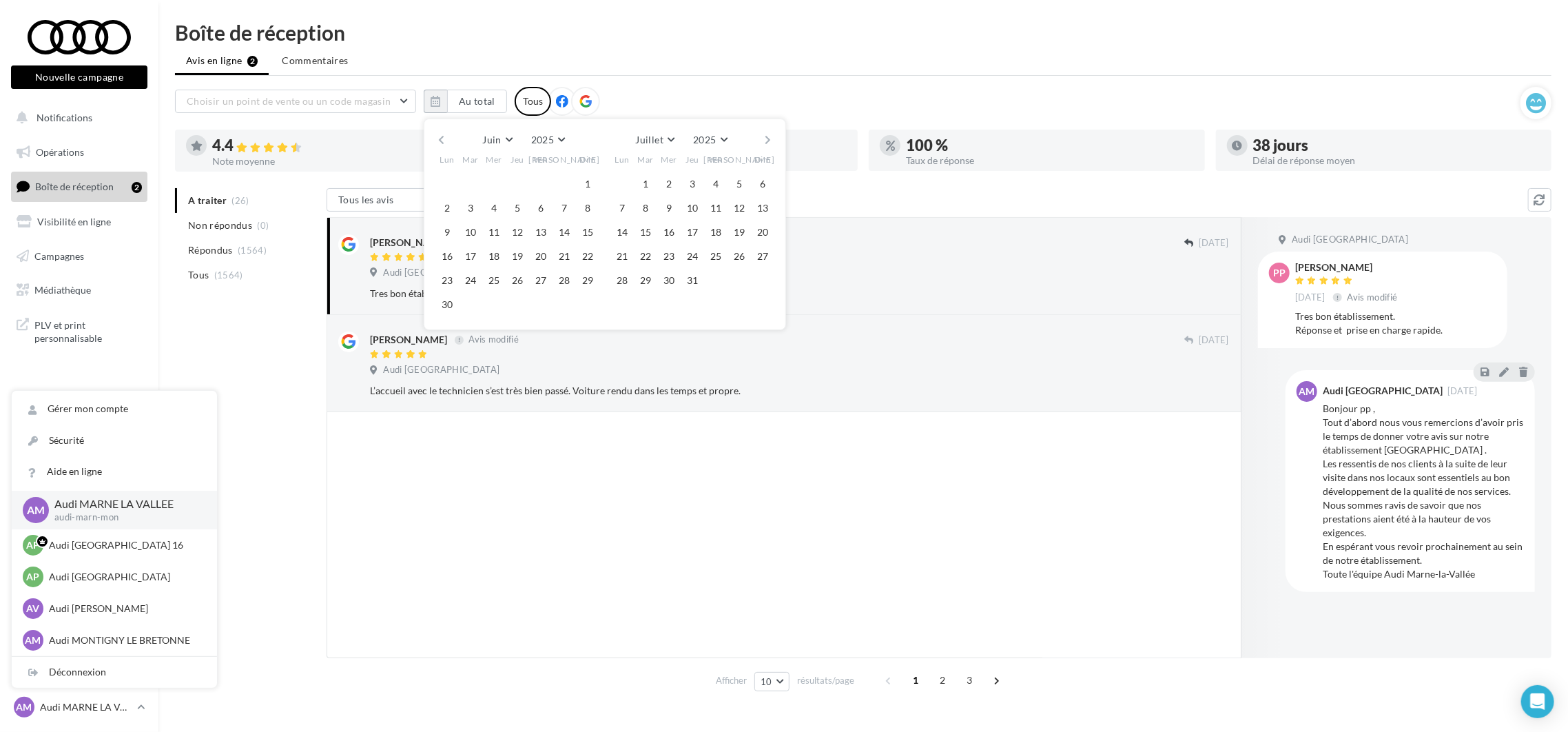
click at [771, 138] on button "button" at bounding box center [768, 140] width 12 height 19
click at [626, 227] on button "15" at bounding box center [622, 232] width 21 height 21
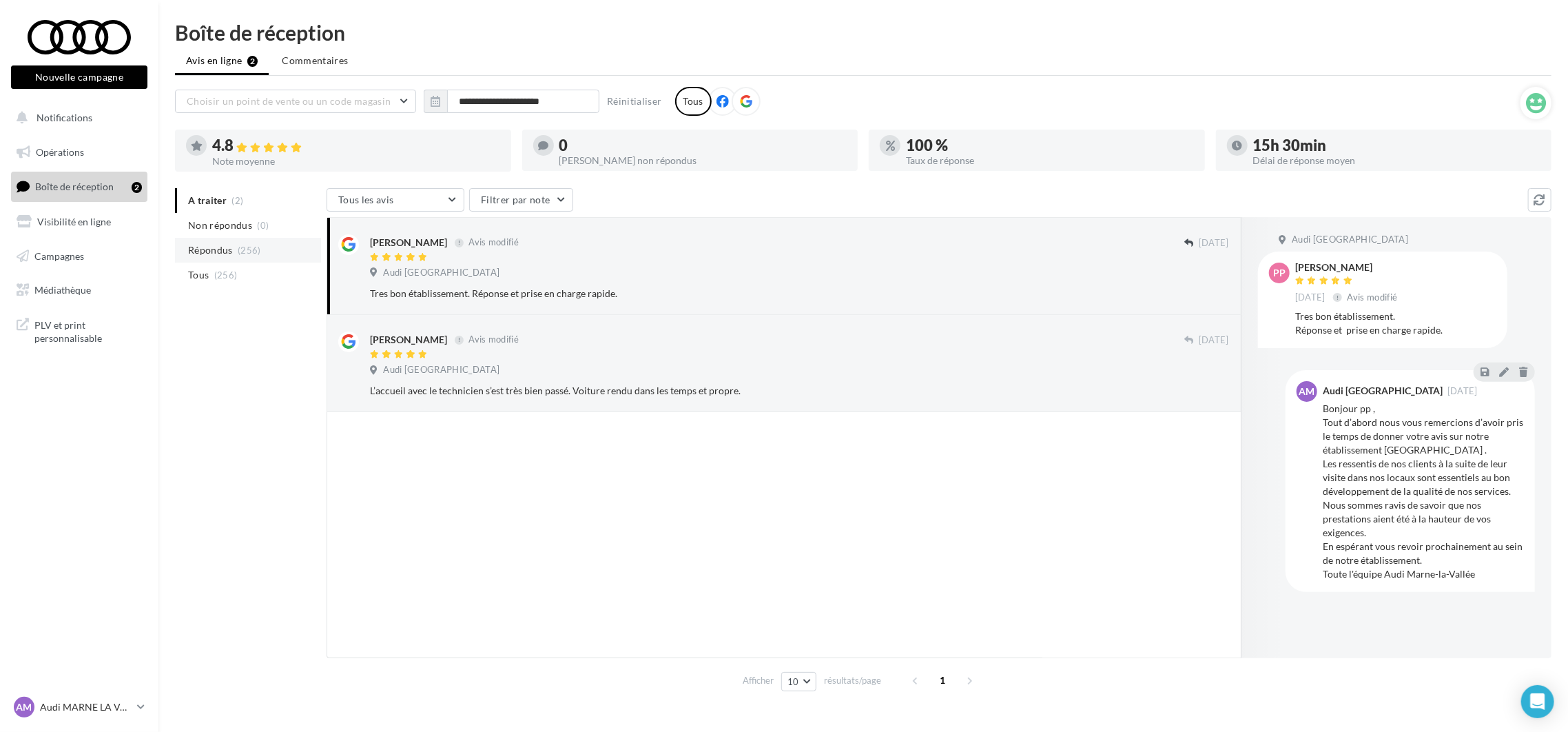
click at [214, 251] on span "Répondus" at bounding box center [210, 250] width 45 height 14
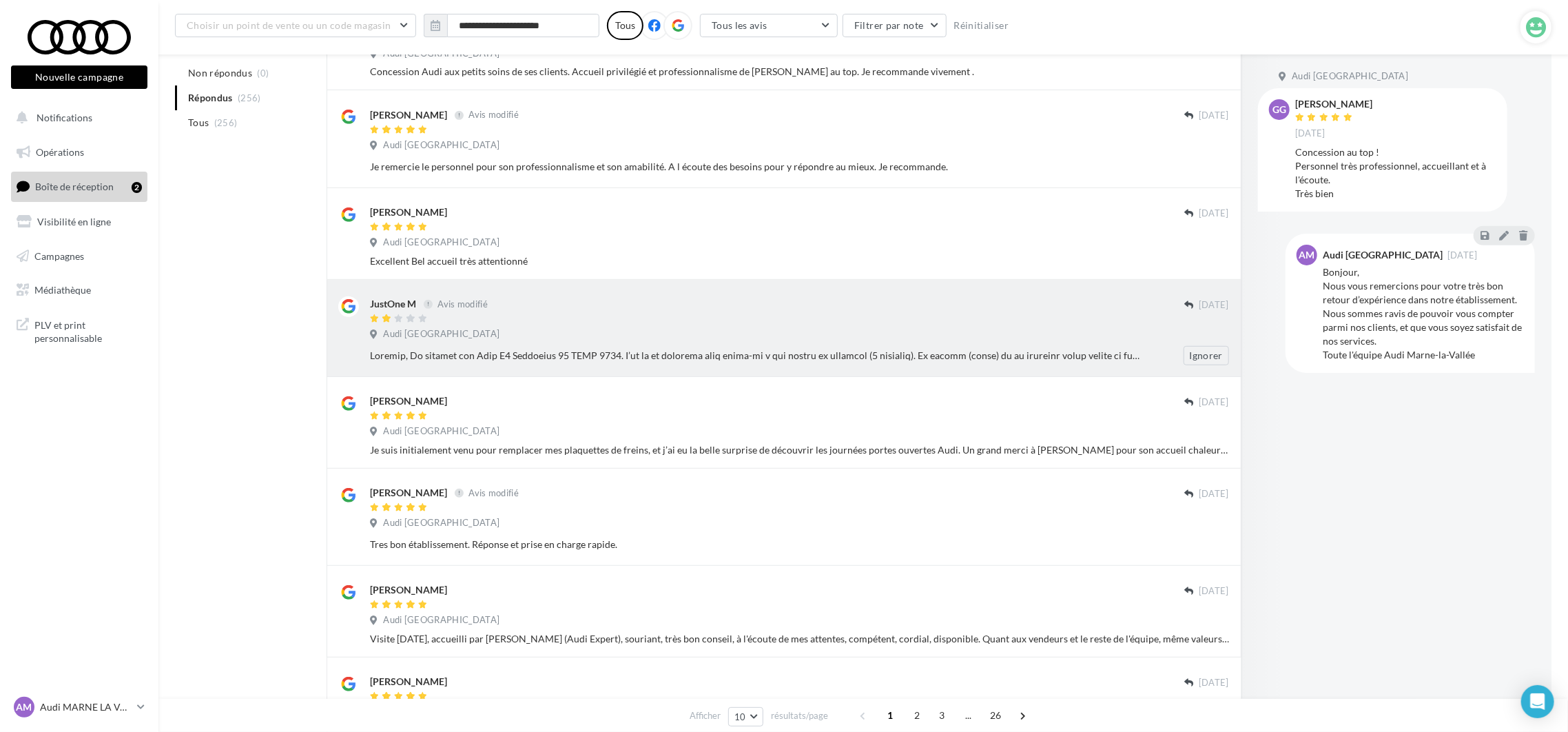
scroll to position [518, 0]
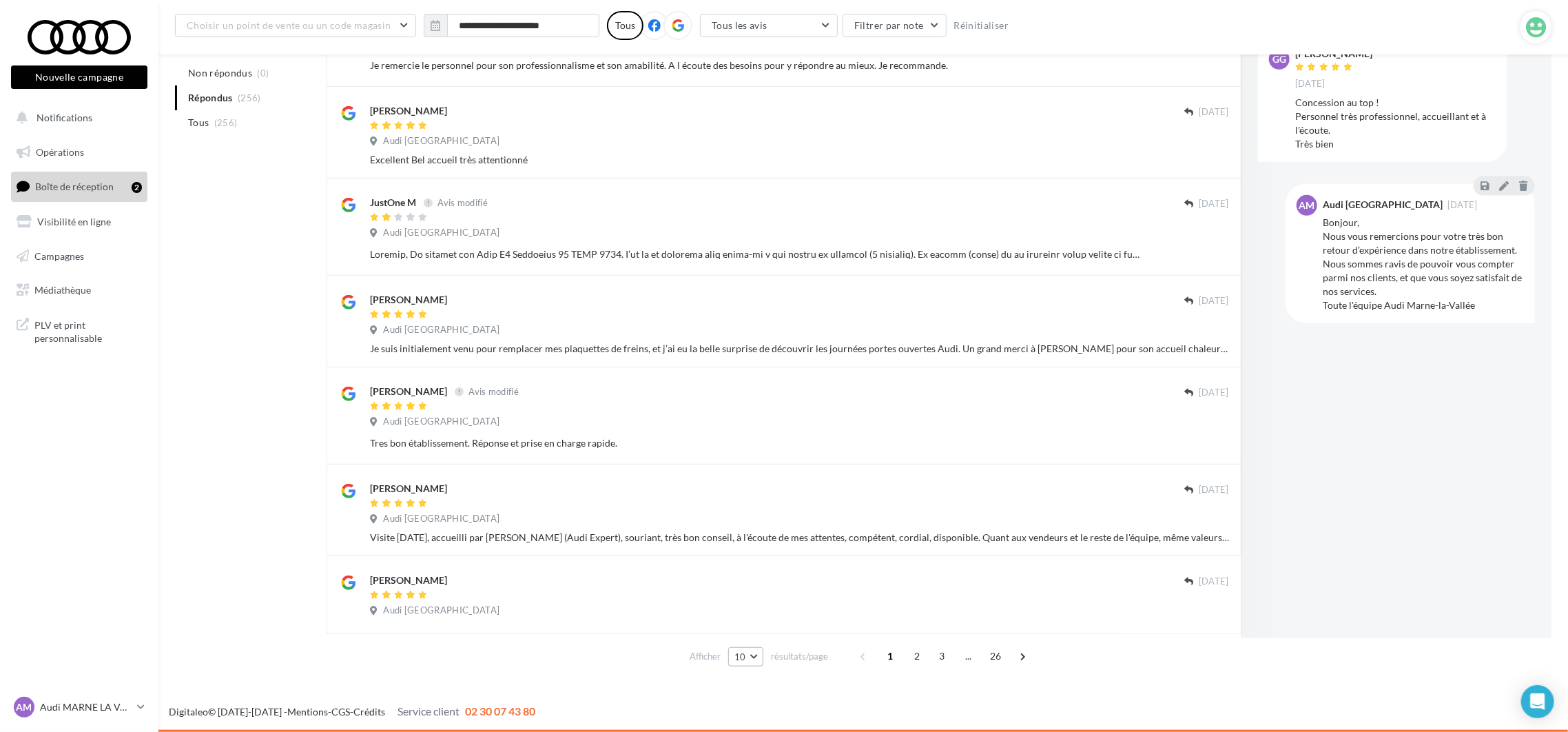
click at [758, 665] on button "10" at bounding box center [745, 657] width 35 height 19
click at [774, 638] on button "50" at bounding box center [776, 631] width 96 height 24
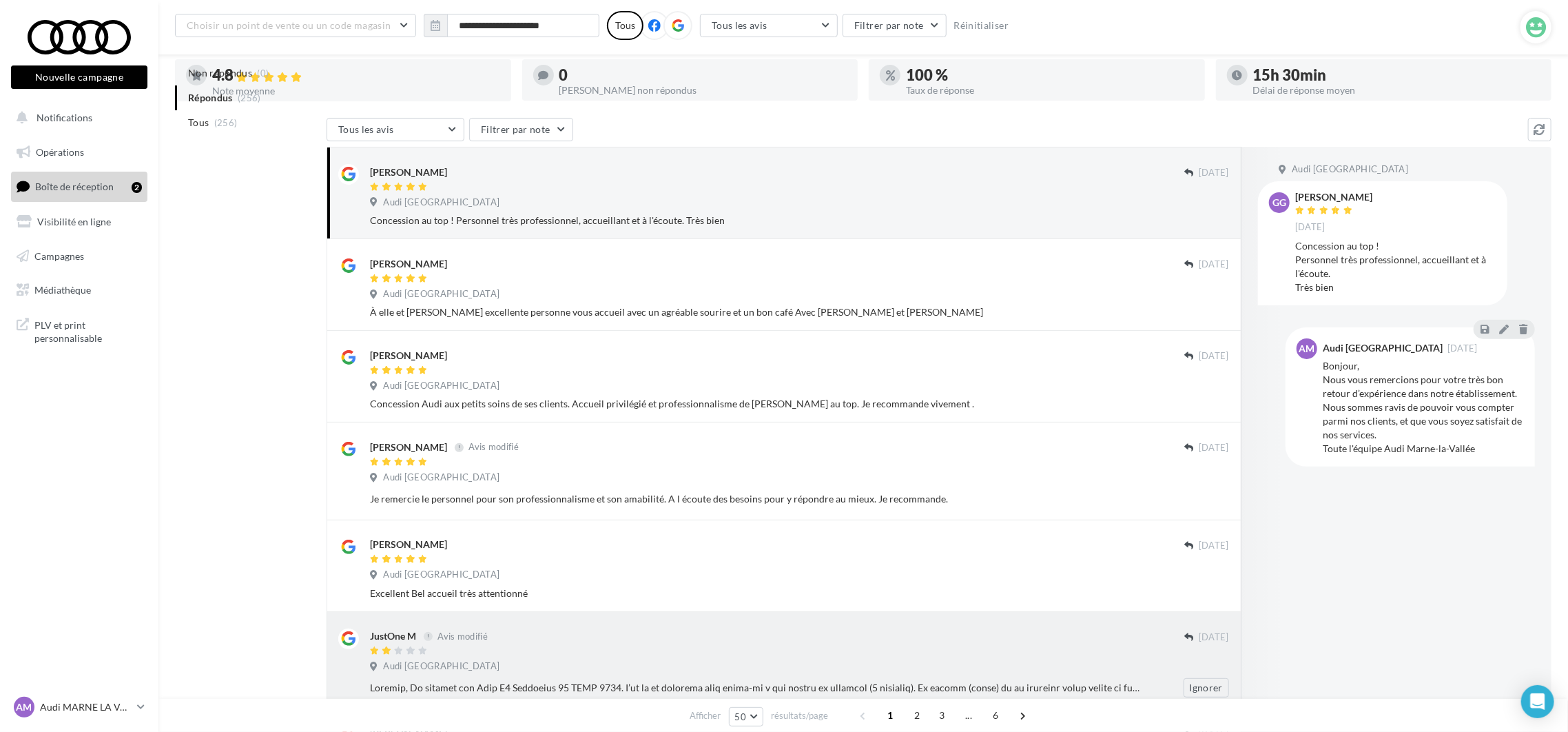
scroll to position [217, 0]
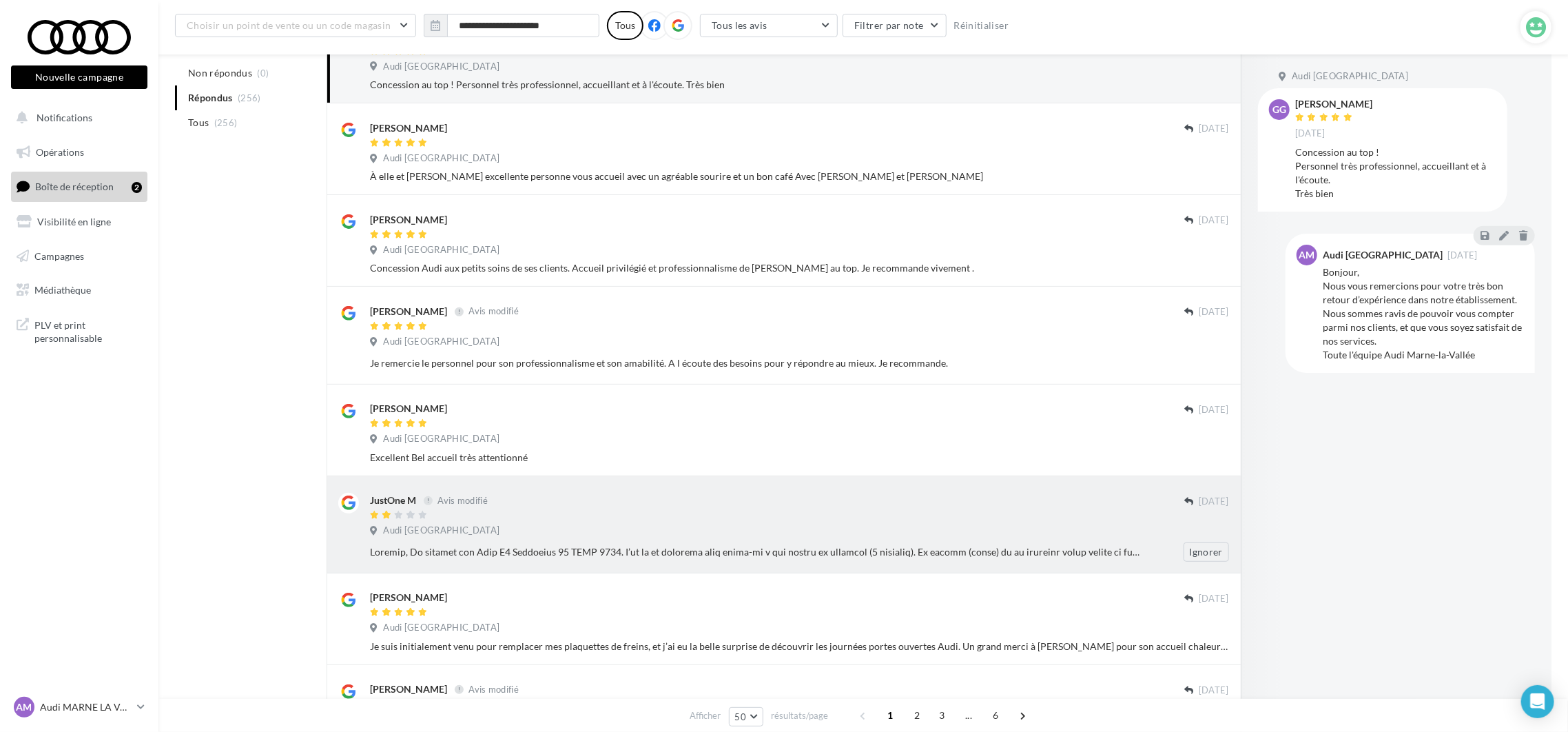
click at [663, 520] on div at bounding box center [777, 516] width 814 height 12
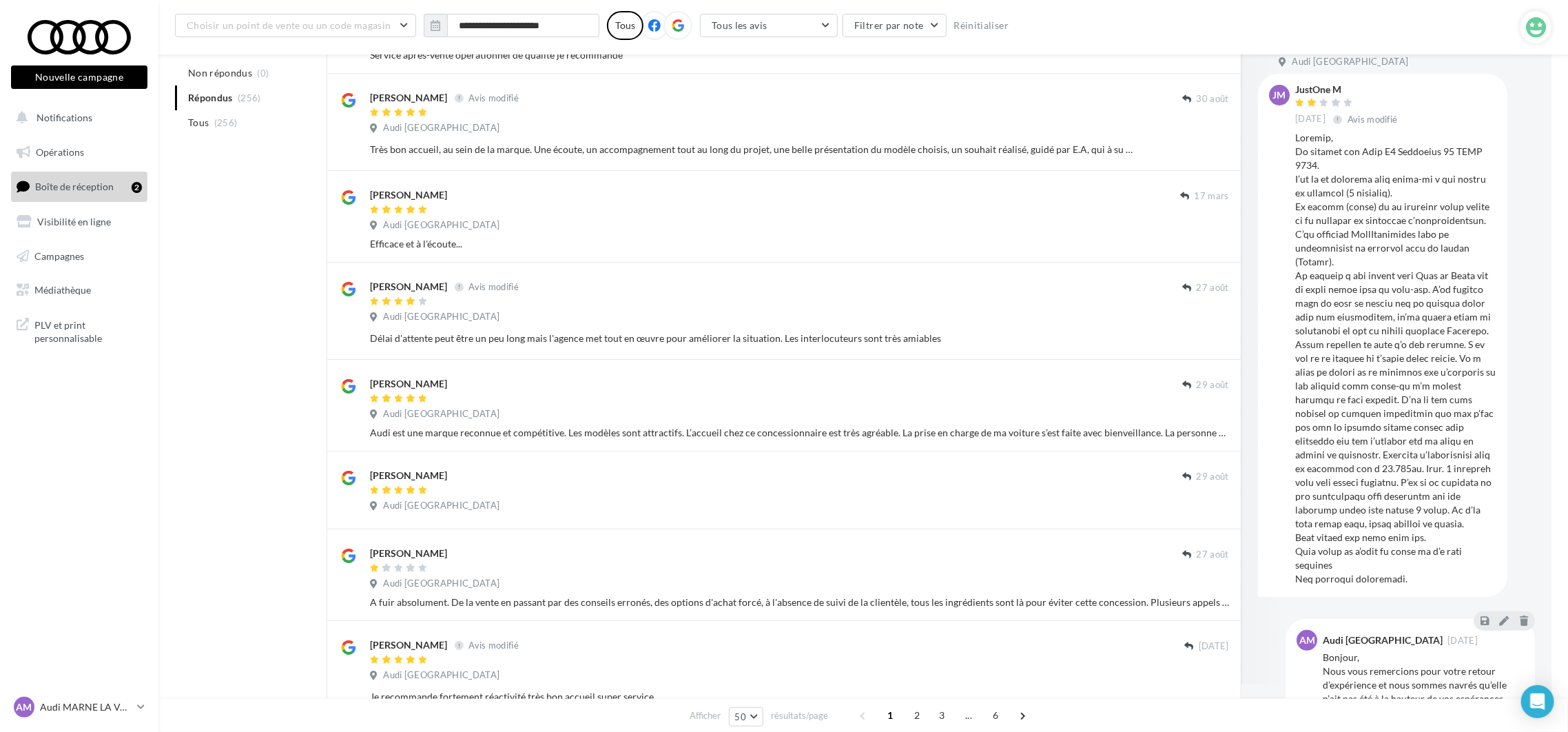
scroll to position [3836, 0]
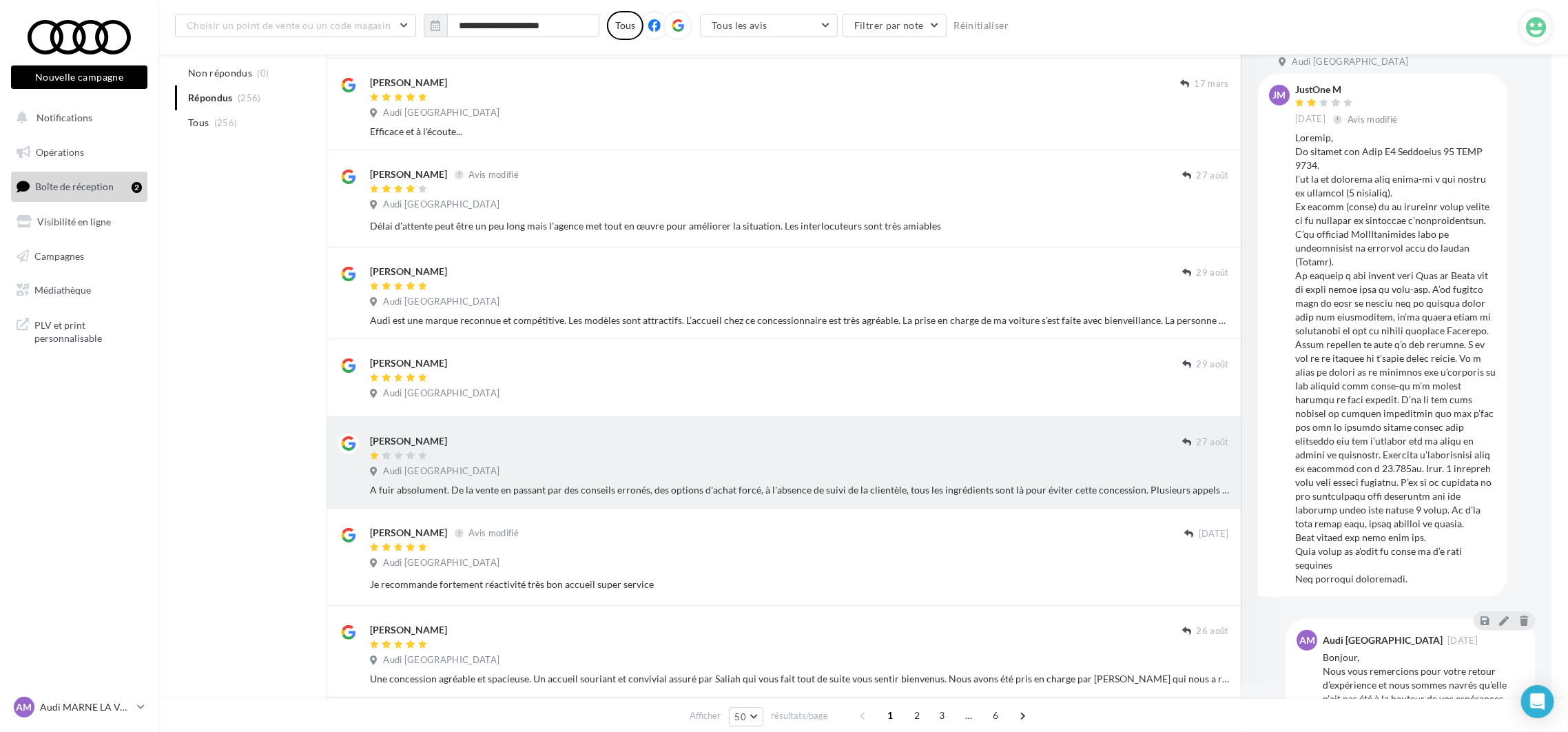
click at [659, 480] on div "Audi Marne-la-Vallée" at bounding box center [799, 473] width 859 height 15
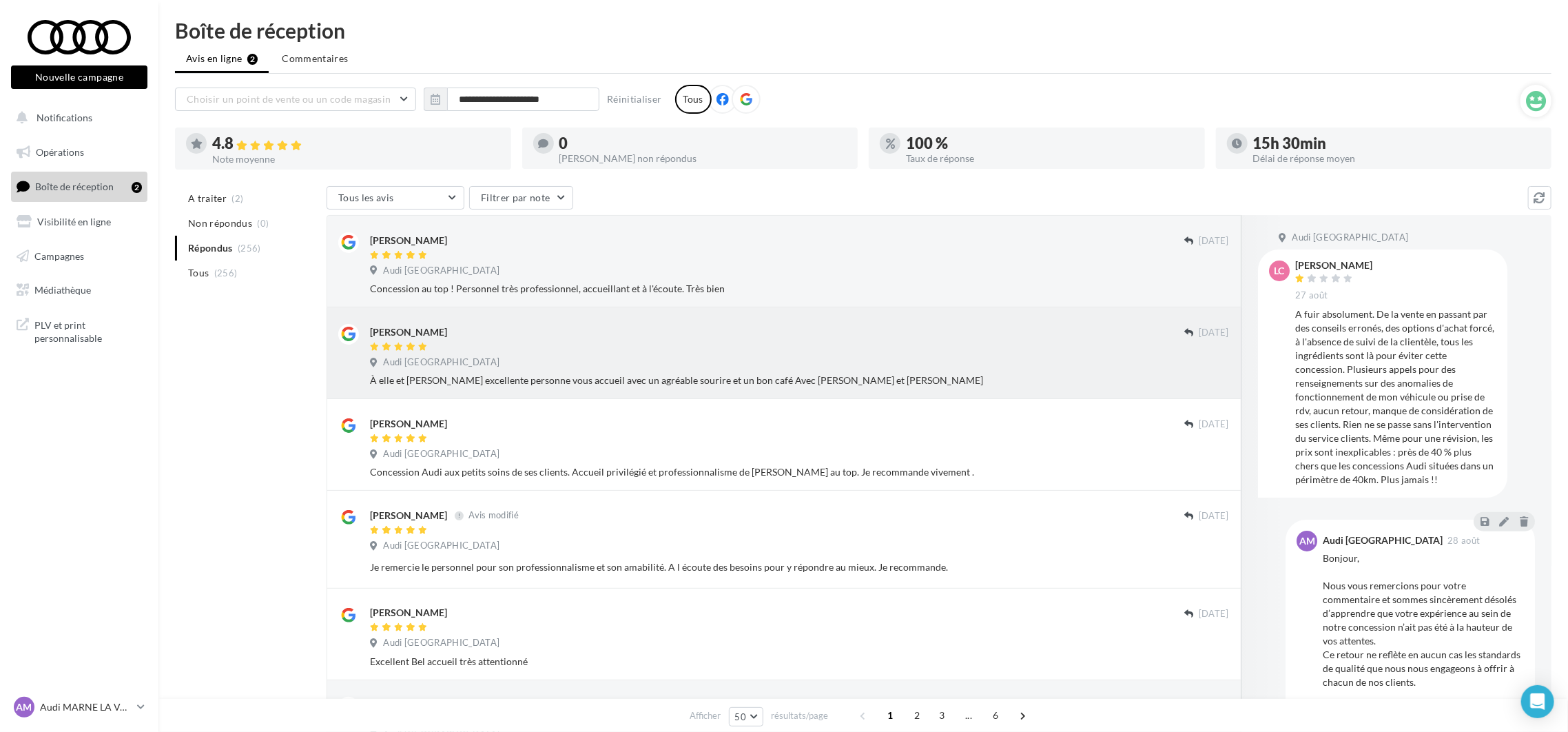
scroll to position [0, 0]
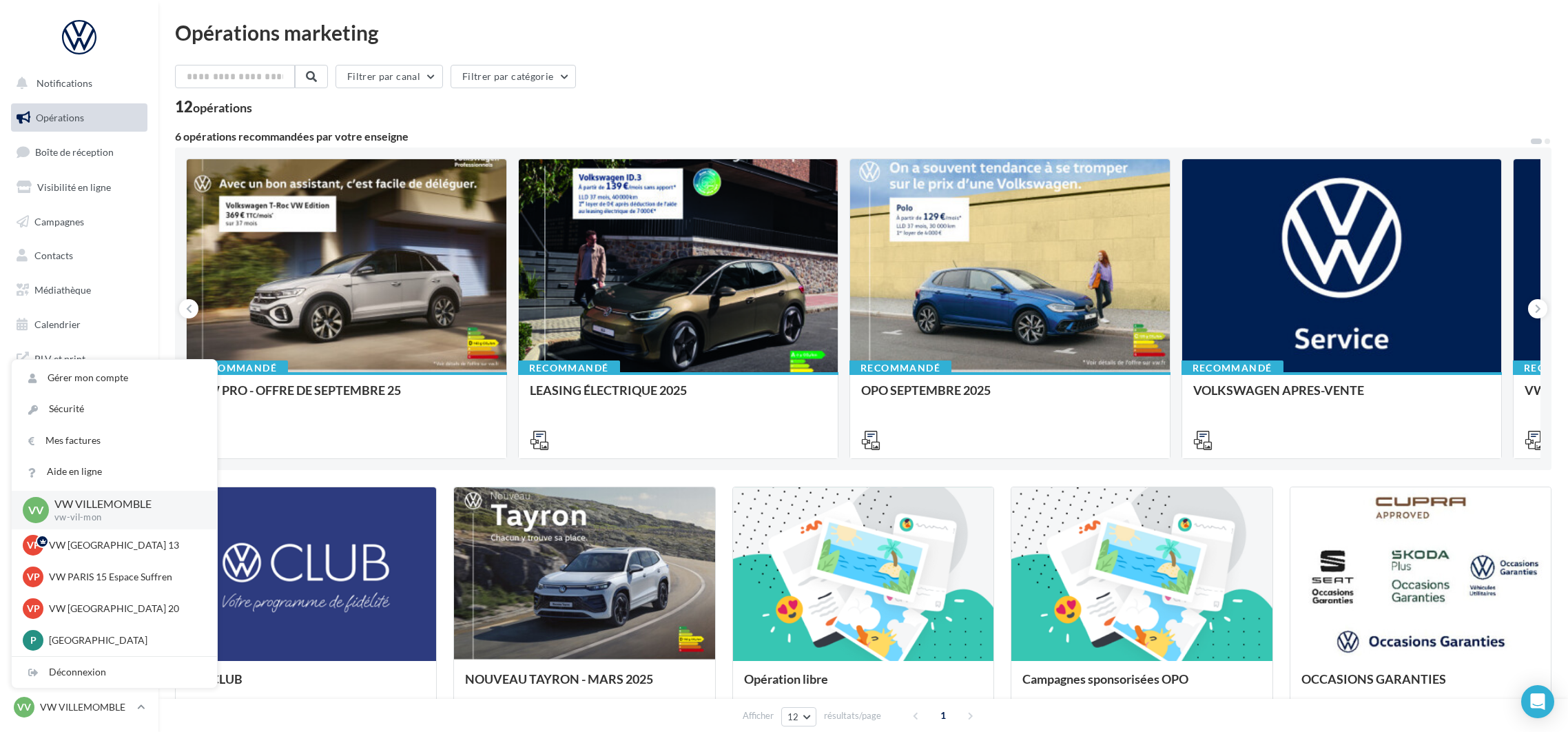
scroll to position [103, 0]
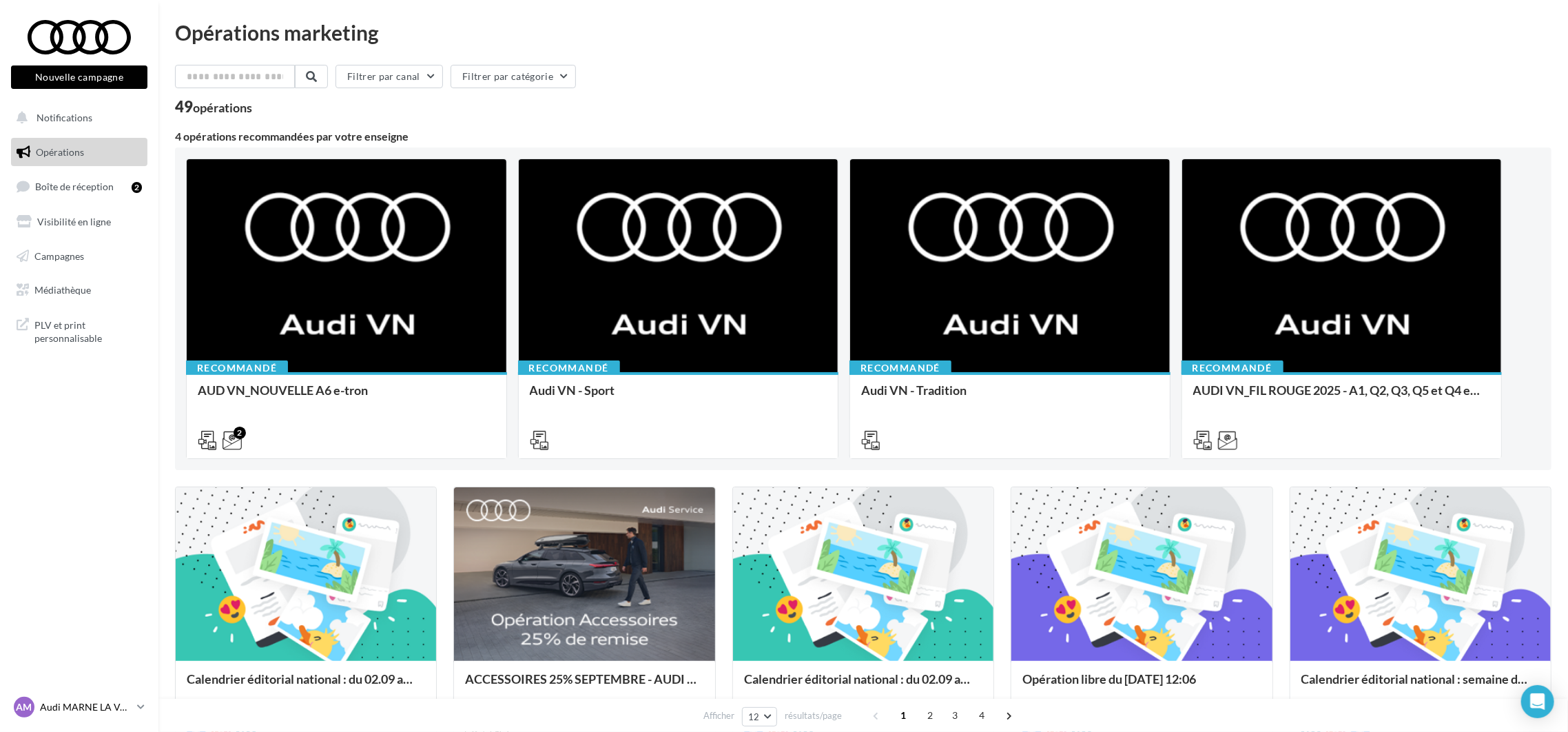
click at [133, 712] on link "AM Audi MARNE LA VALLEE audi-marn-mon" at bounding box center [79, 707] width 136 height 26
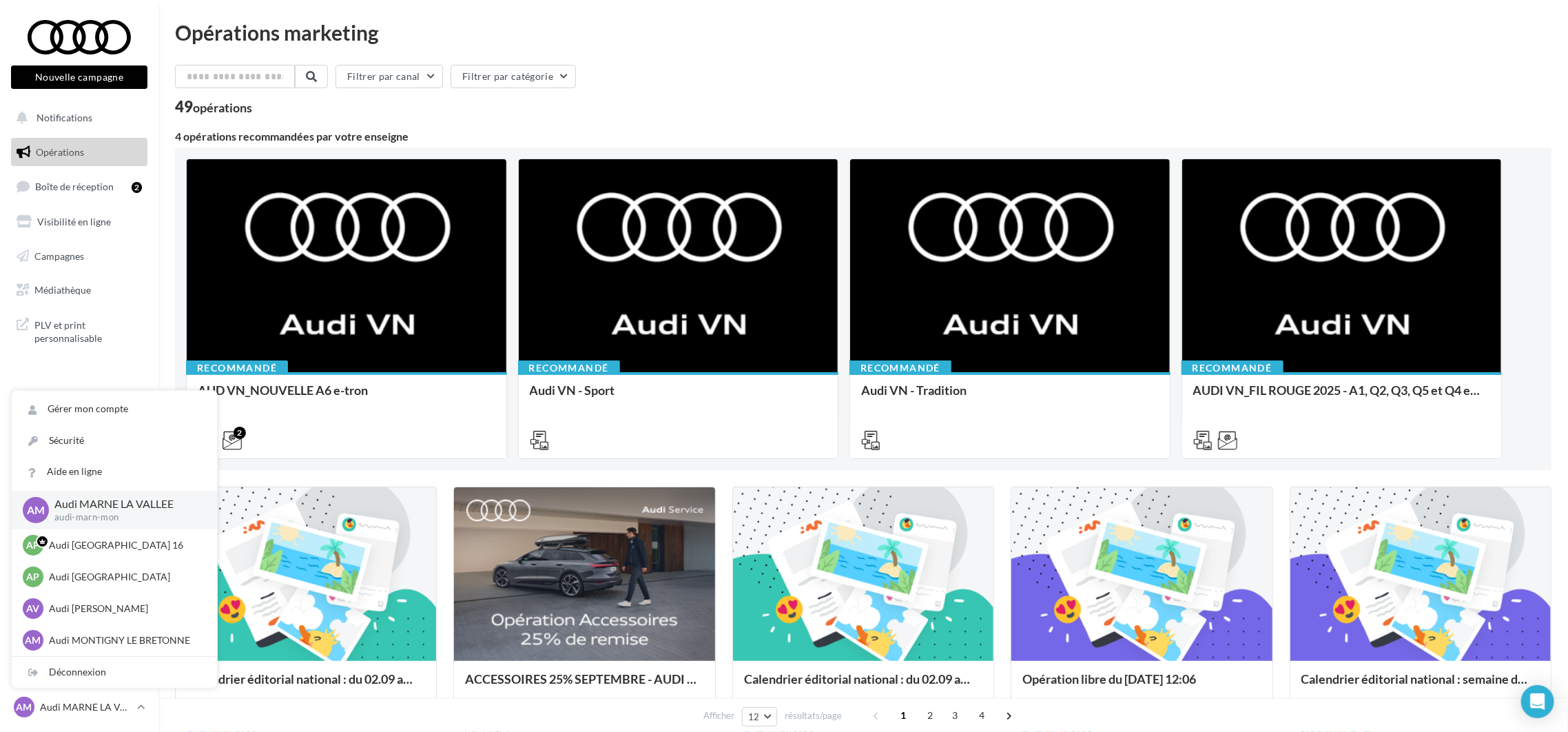
click at [1194, 92] on div "Filtrer par canal Filtrer par catégorie" at bounding box center [863, 79] width 1376 height 29
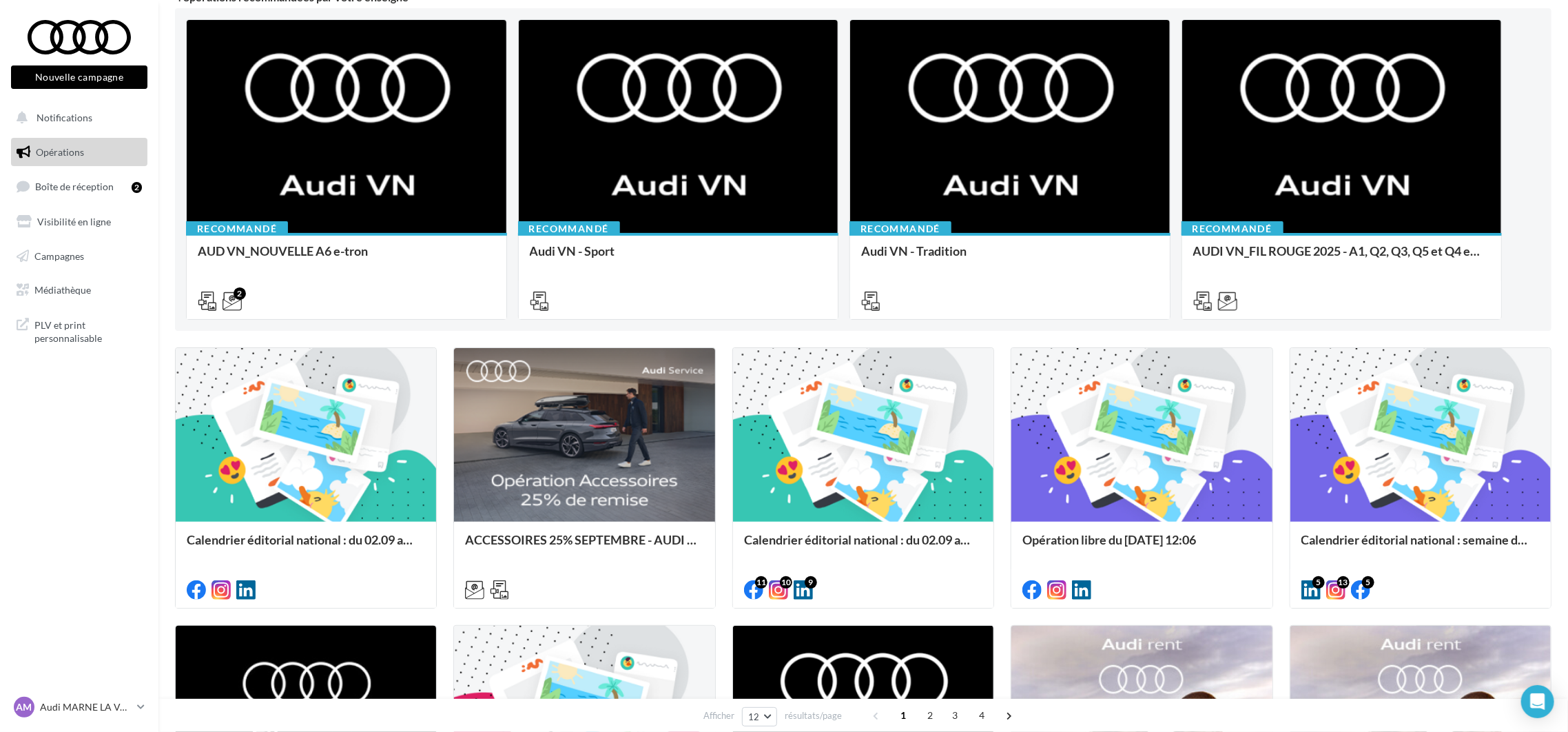
scroll to position [414, 0]
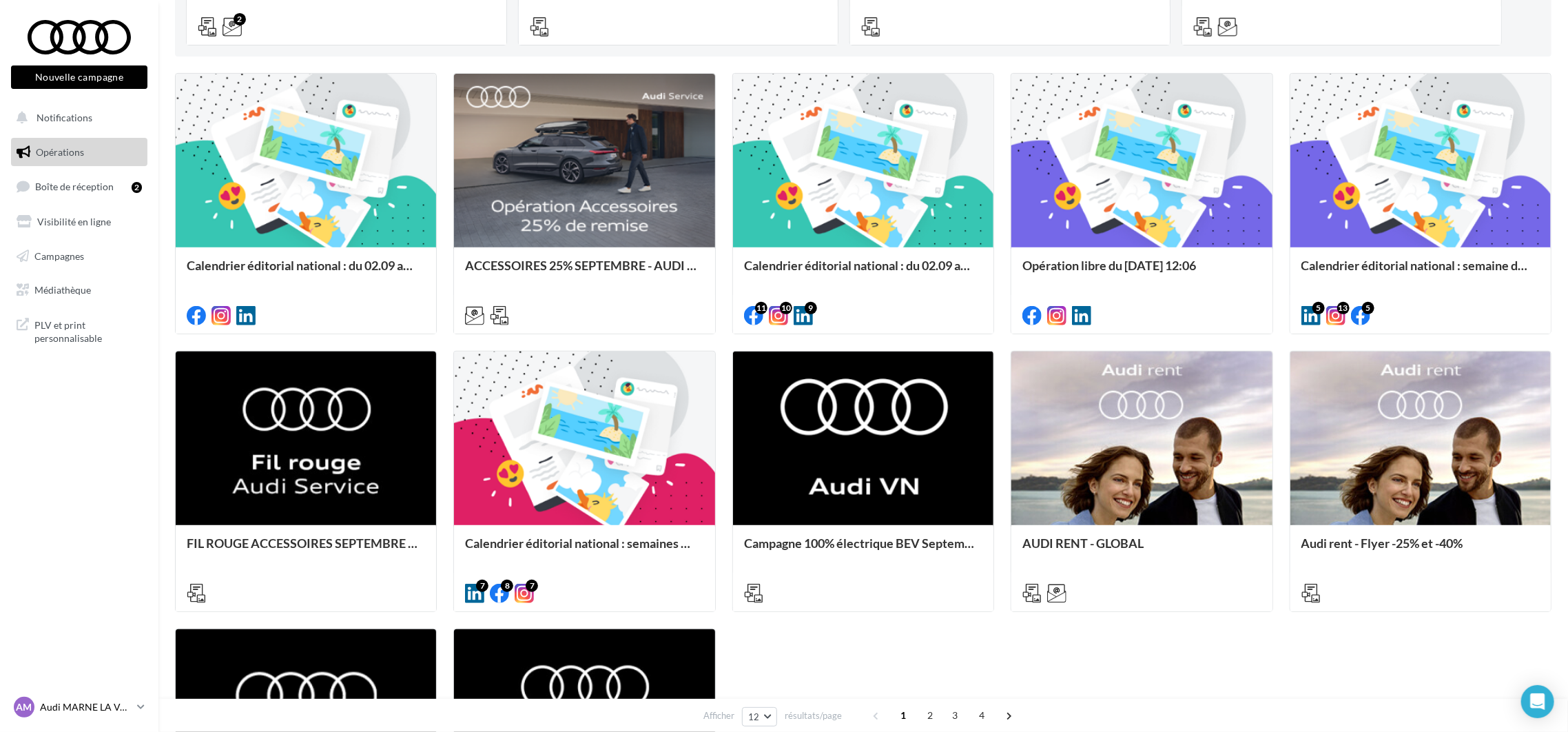
click at [68, 712] on p "Audi MARNE LA VALLEE" at bounding box center [85, 707] width 92 height 14
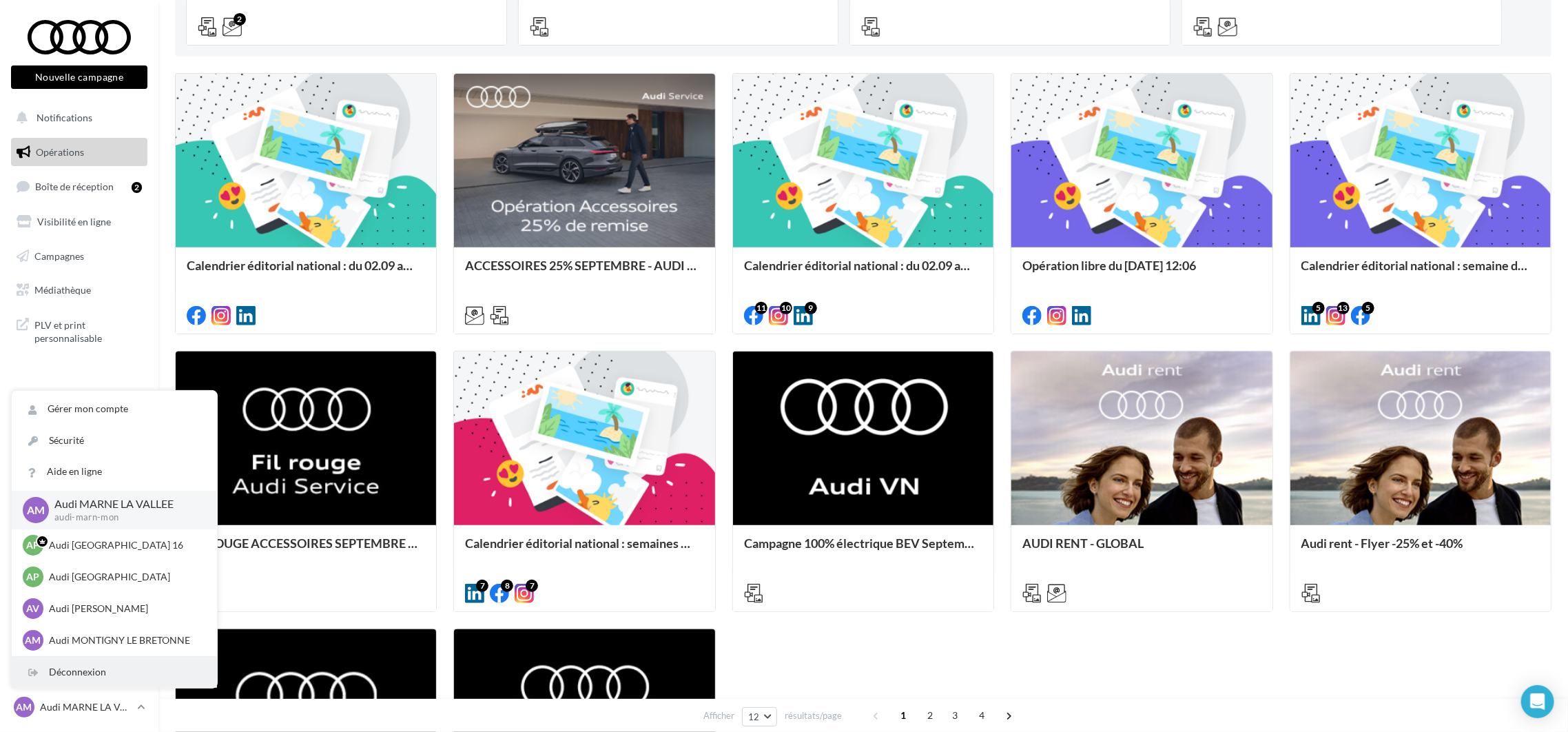
click at [118, 671] on div "Déconnexion" at bounding box center [114, 672] width 205 height 31
